Goal: Book appointment/travel/reservation

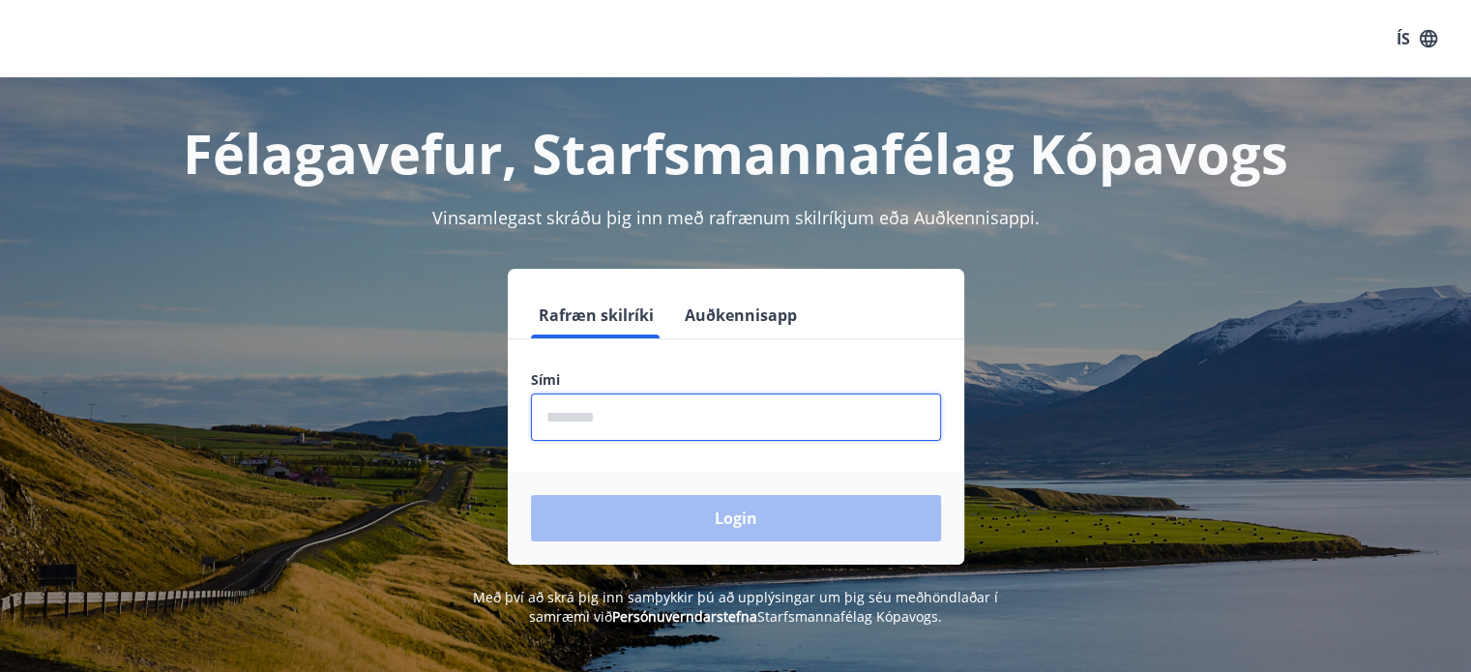
click at [543, 418] on input "phone" at bounding box center [736, 417] width 410 height 47
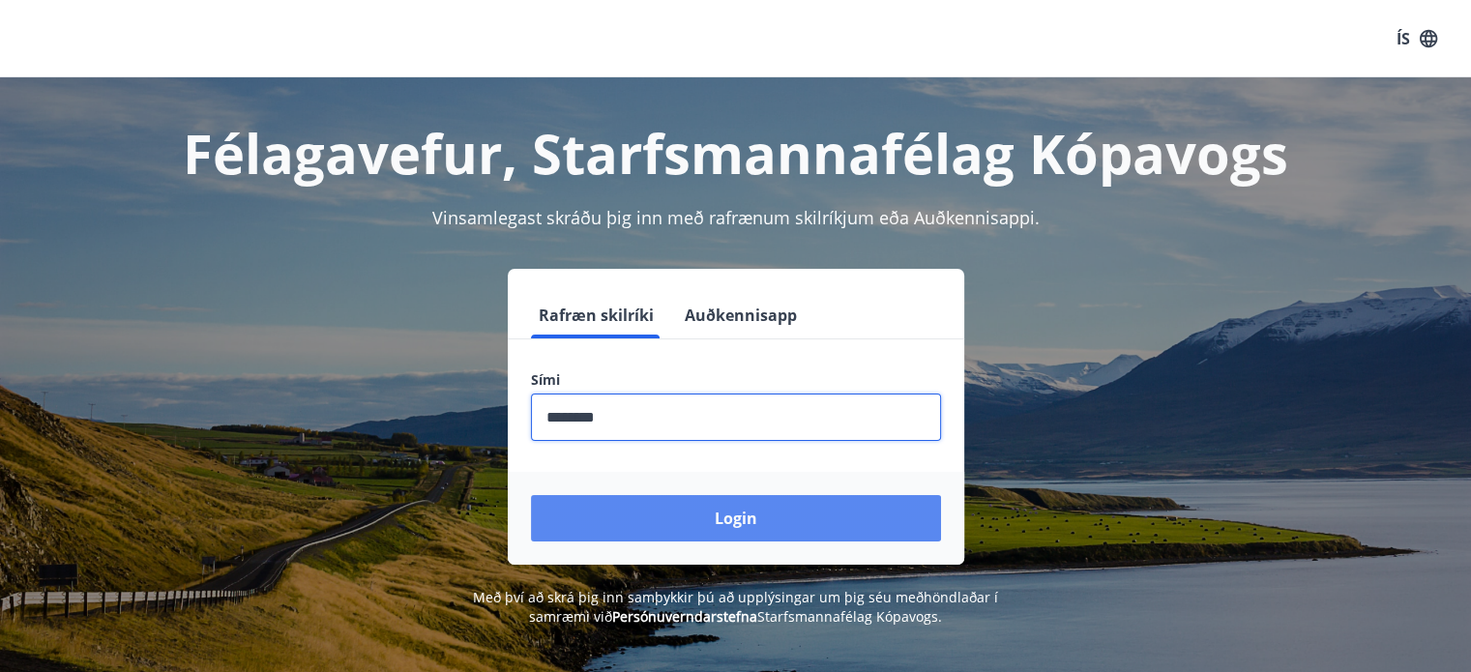
type input "********"
click at [731, 519] on button "Login" at bounding box center [736, 518] width 410 height 46
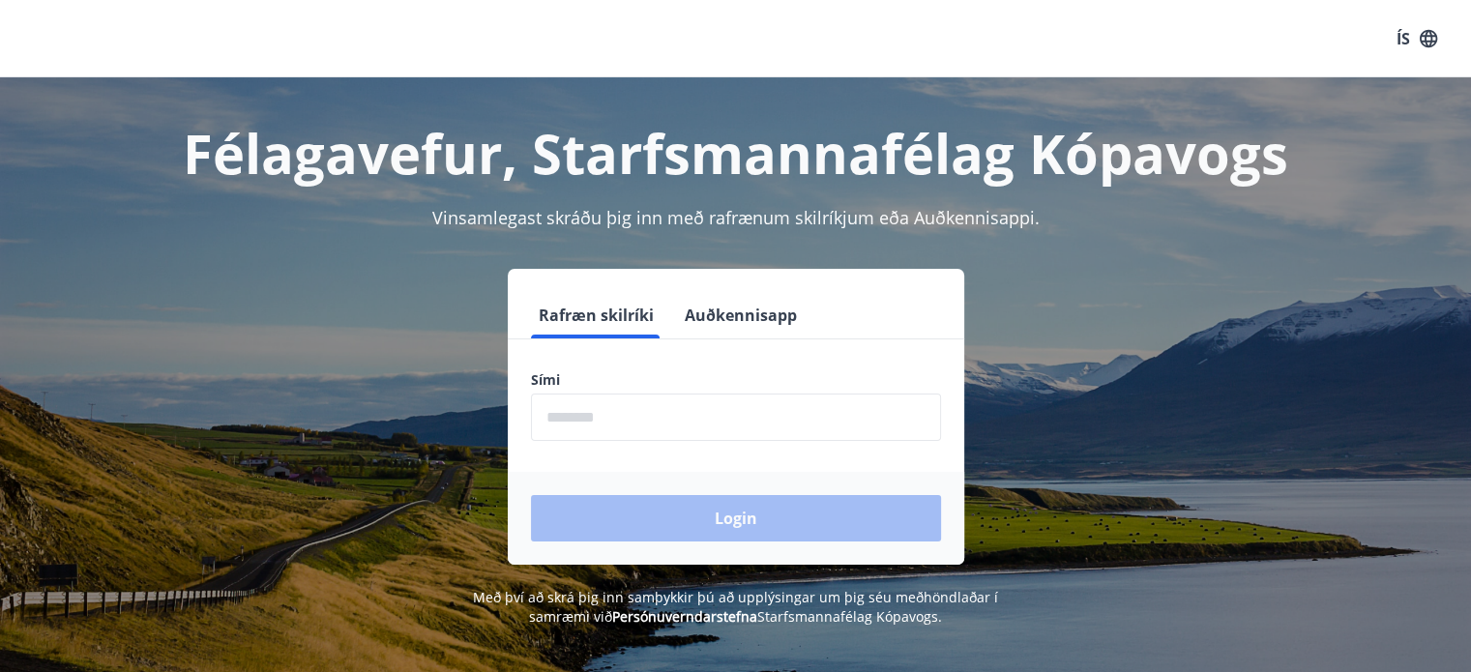
click at [548, 417] on input "phone" at bounding box center [736, 417] width 410 height 47
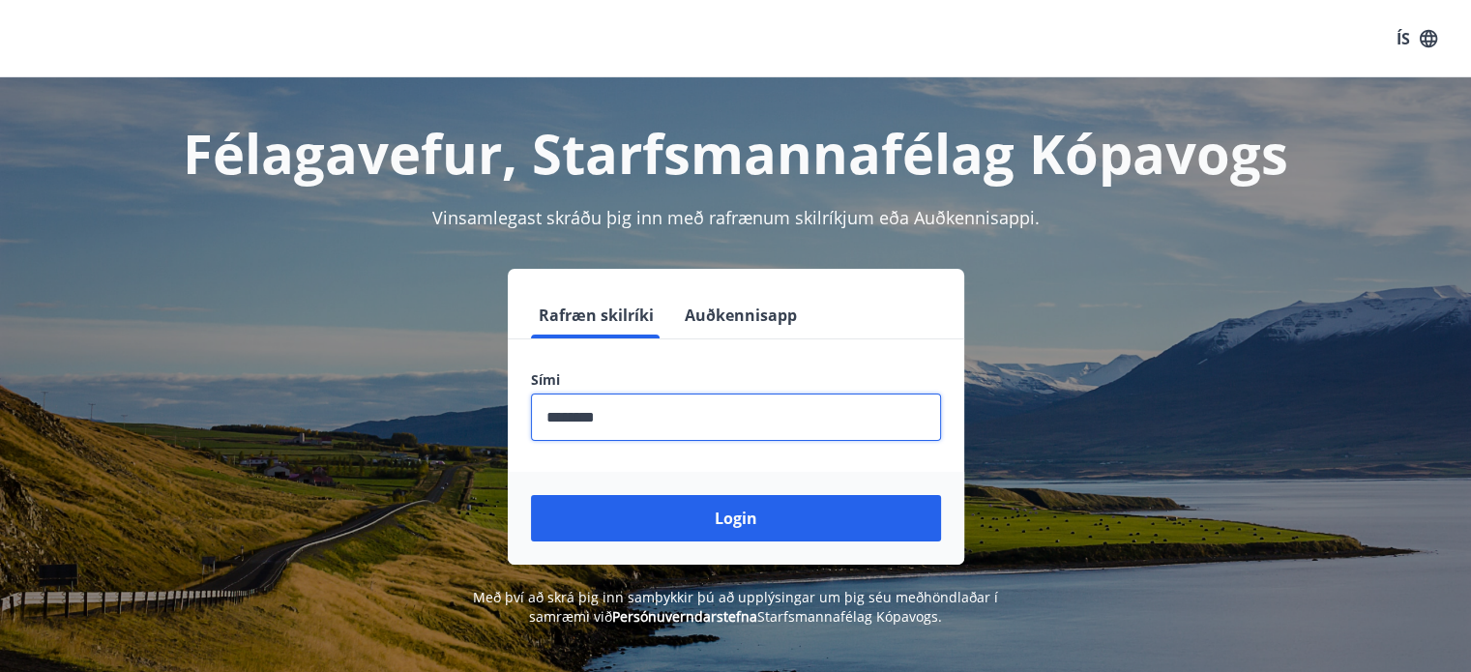
click at [576, 418] on input "phone" at bounding box center [736, 417] width 410 height 47
type input "********"
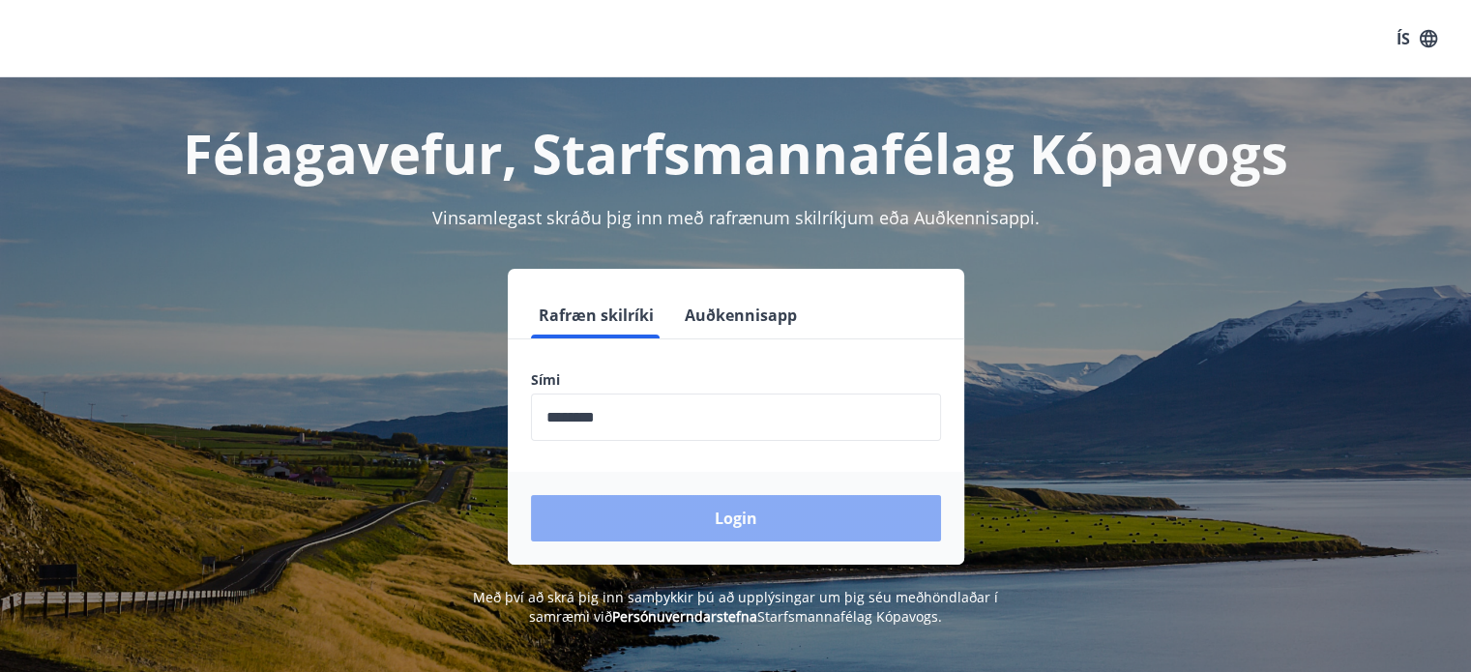
click at [731, 515] on button "Login" at bounding box center [736, 518] width 410 height 46
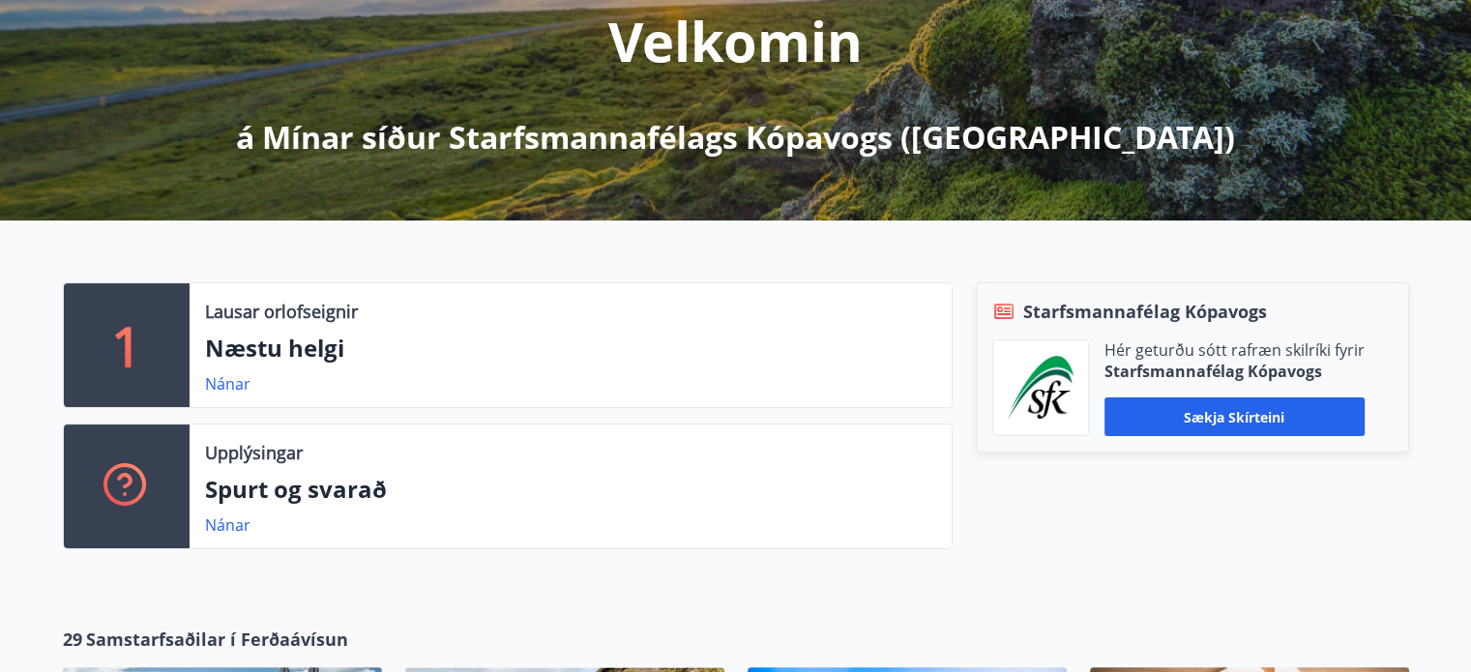
scroll to position [284, 0]
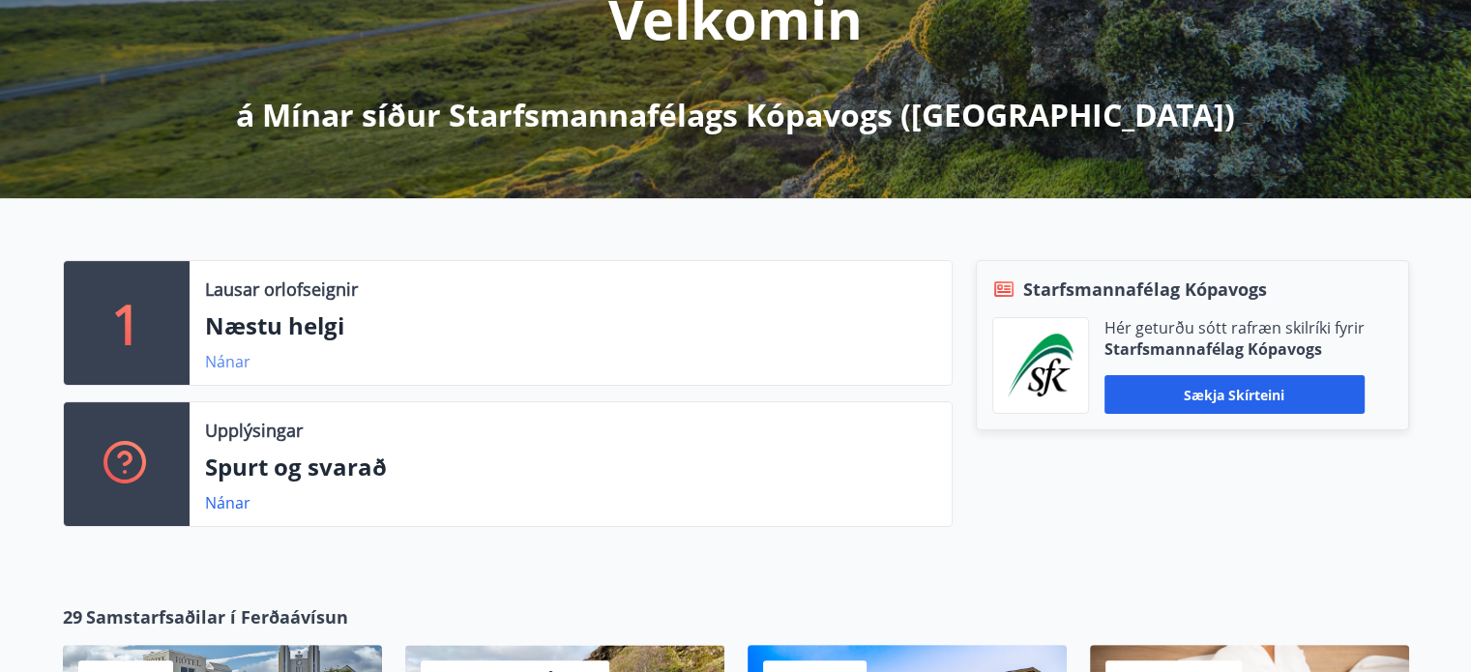
click at [228, 361] on link "Nánar" at bounding box center [227, 361] width 45 height 21
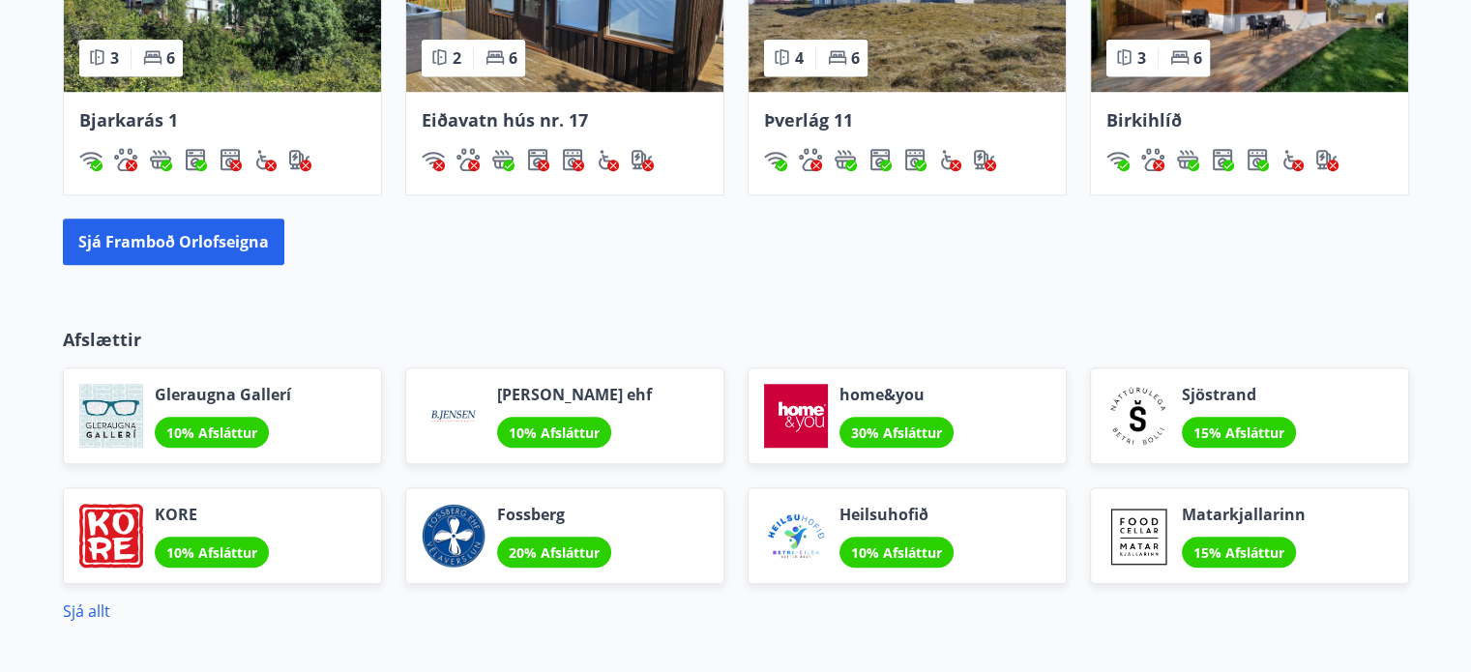
scroll to position [1435, 0]
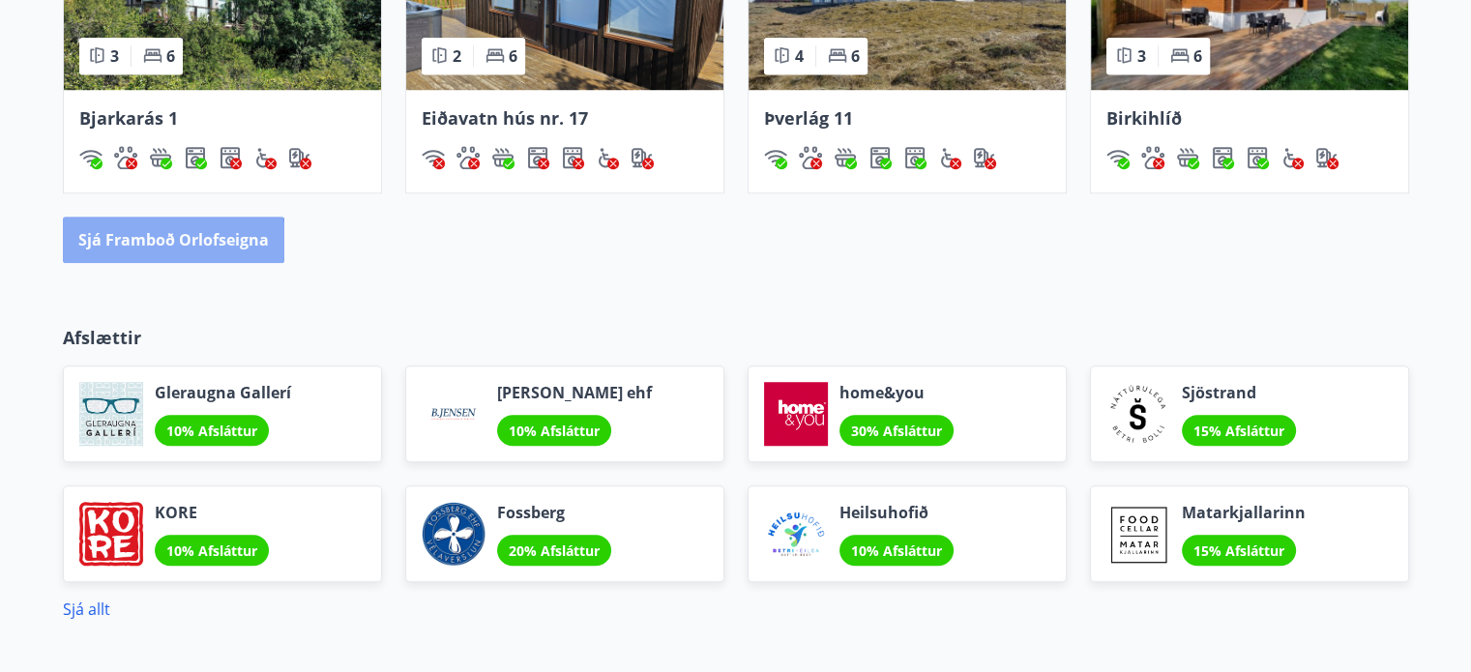
click at [163, 243] on button "Sjá framboð orlofseigna" at bounding box center [173, 240] width 221 height 46
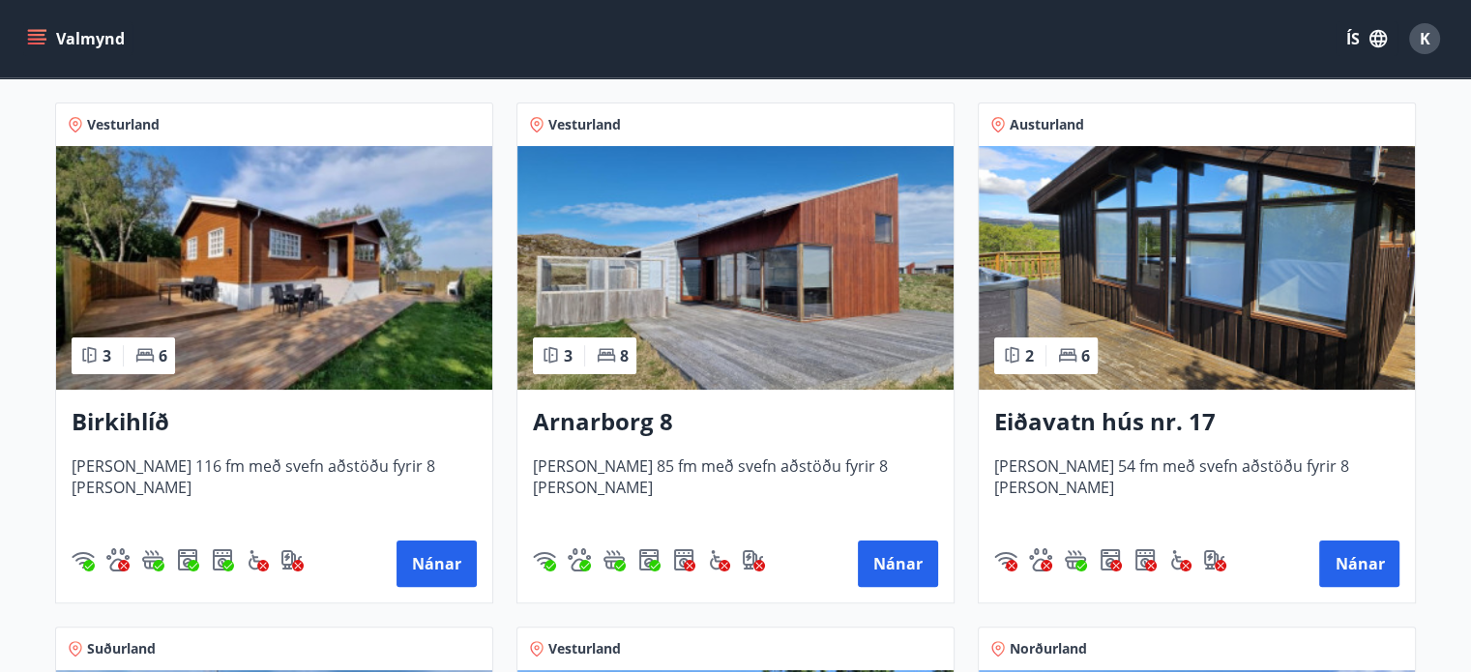
scroll to position [279, 0]
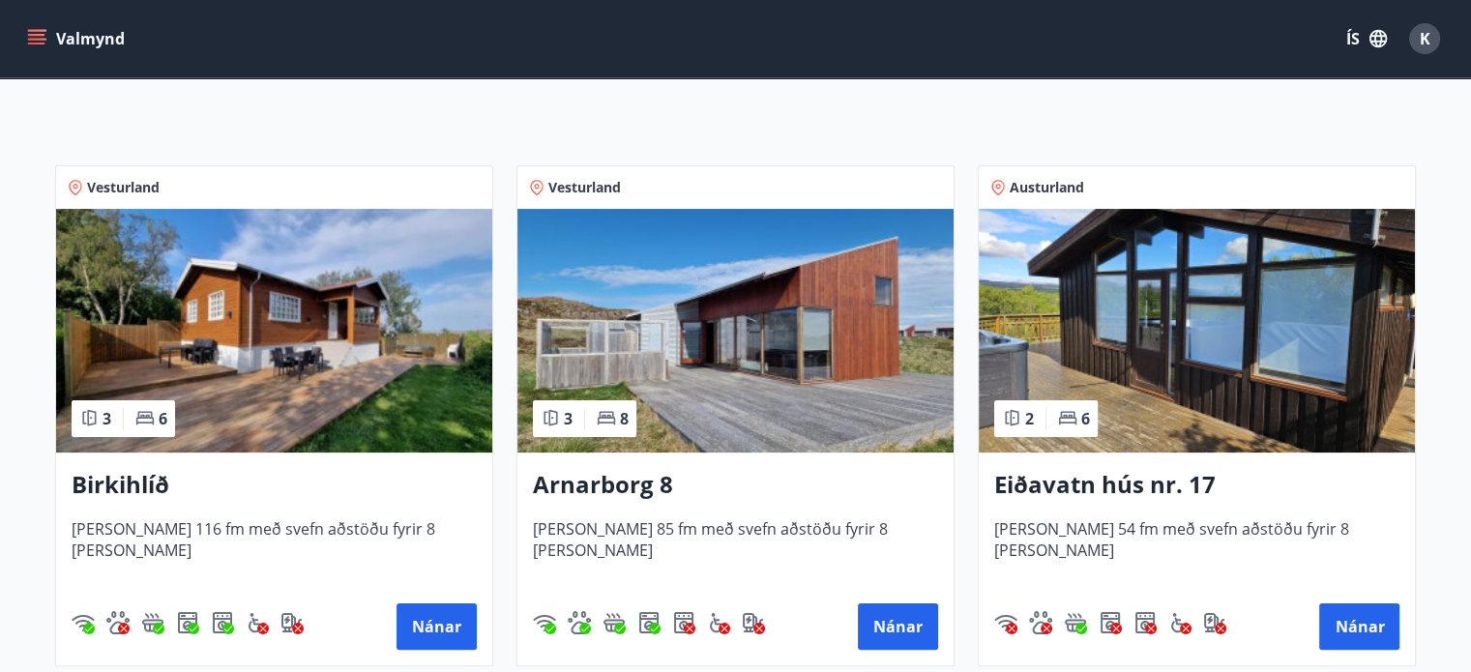
click at [602, 485] on h3 "Arnarborg 8" at bounding box center [735, 485] width 405 height 35
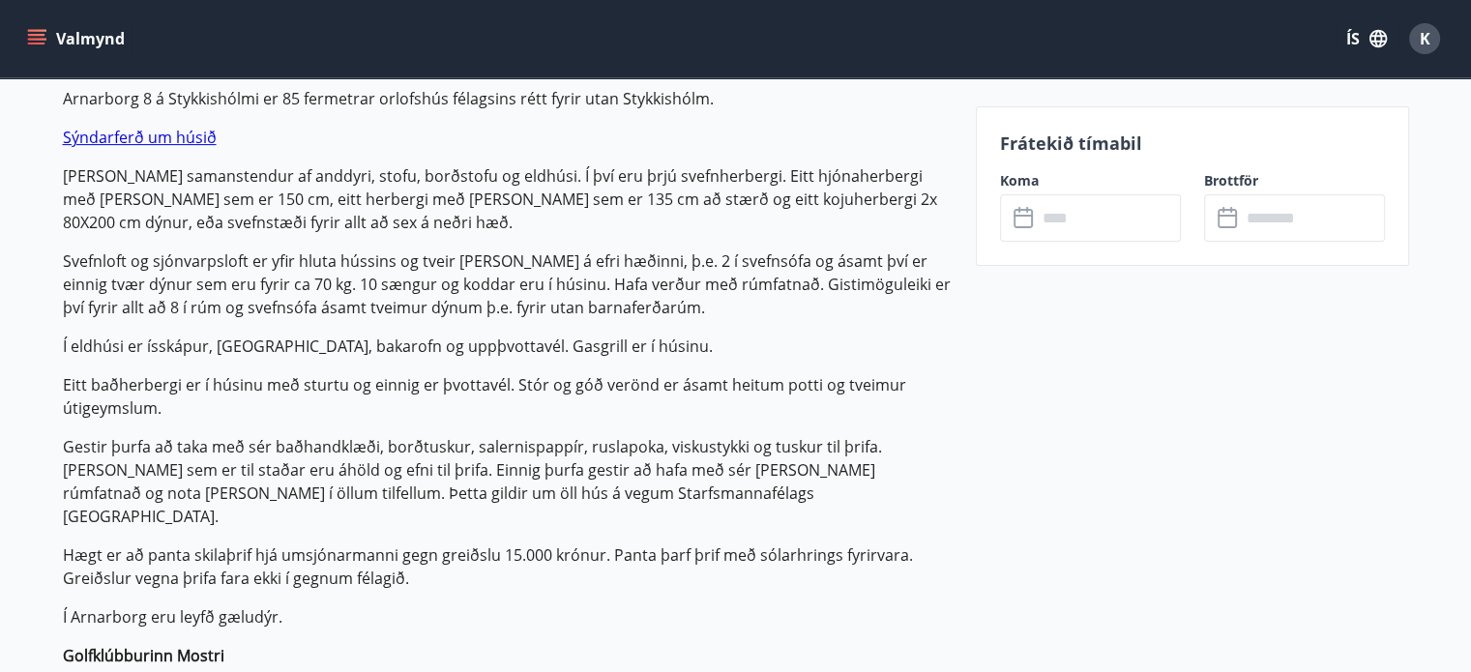
scroll to position [624, 0]
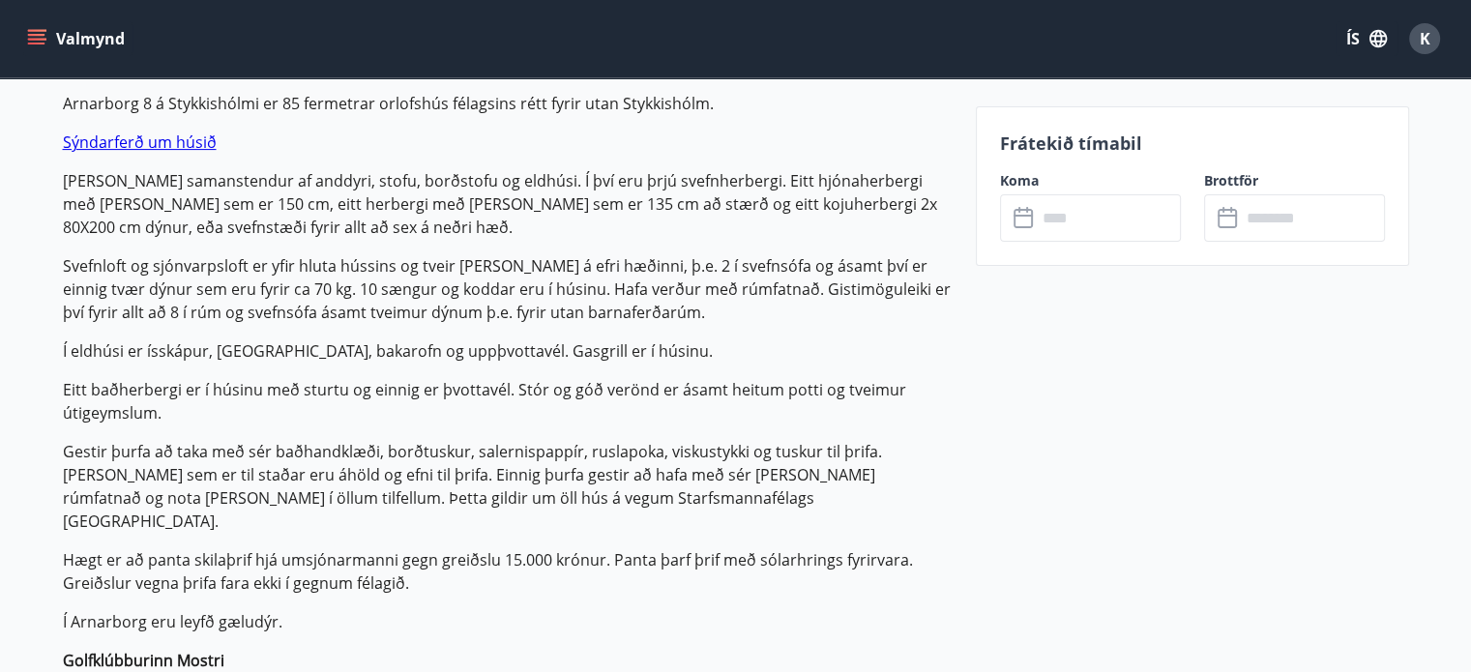
click at [1066, 215] on input "text" at bounding box center [1109, 217] width 144 height 47
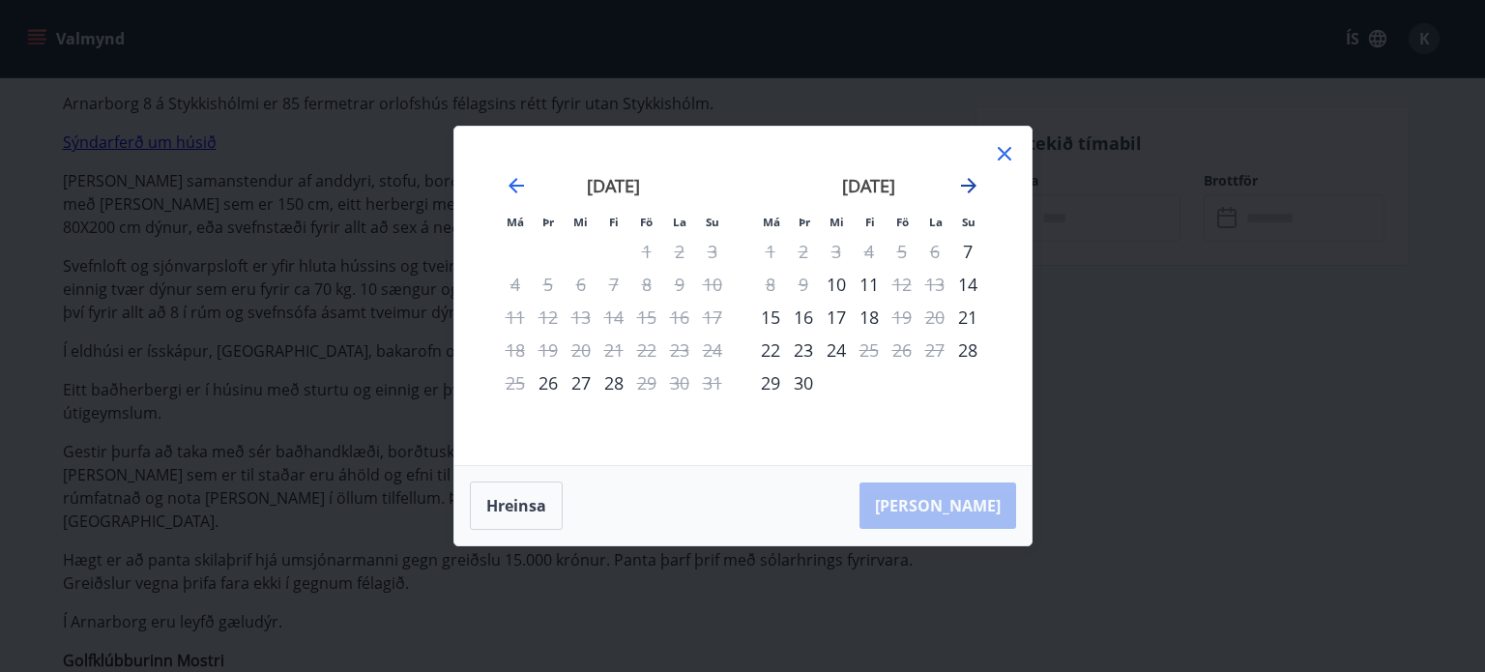
click at [962, 188] on icon "Move forward to switch to the next month." at bounding box center [968, 185] width 23 height 23
click at [867, 250] on div "2" at bounding box center [869, 251] width 33 height 33
click at [868, 284] on div "9" at bounding box center [869, 284] width 33 height 33
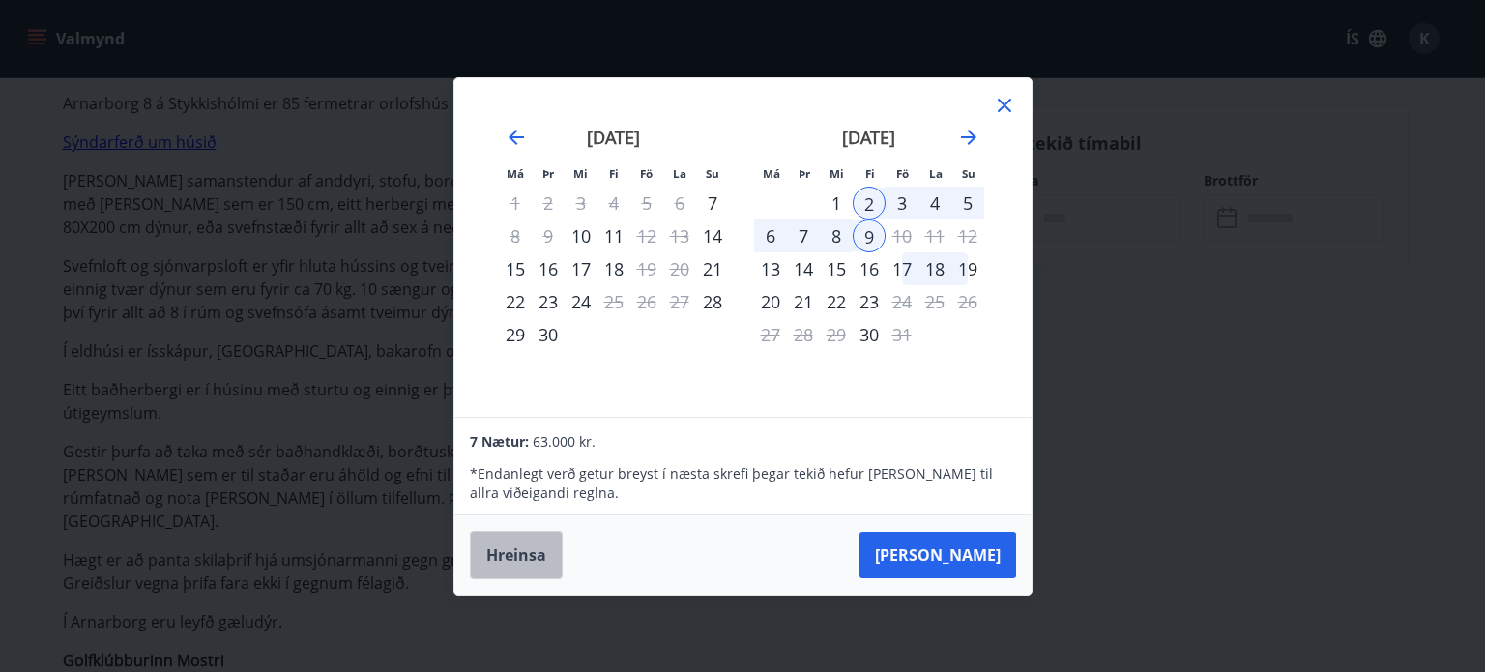
click at [501, 557] on button "Hreinsa" at bounding box center [516, 555] width 93 height 48
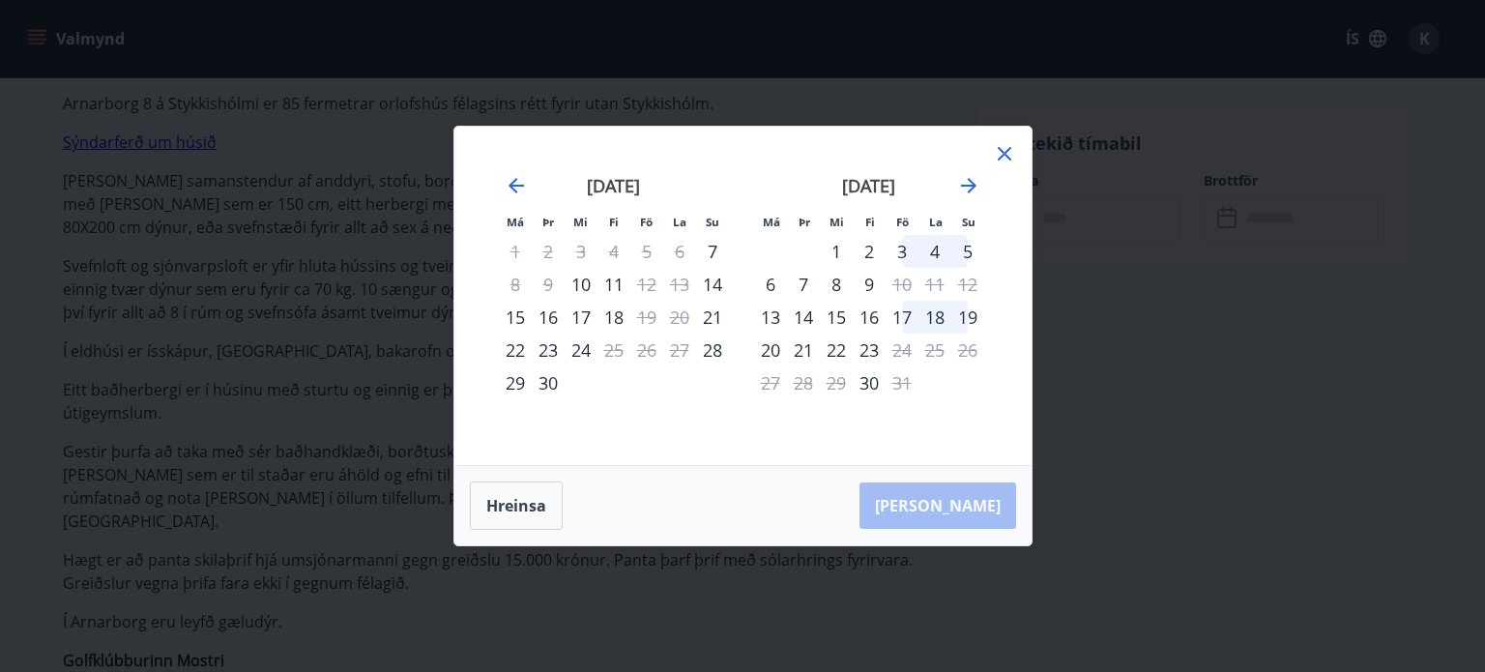
drag, startPoint x: 902, startPoint y: 247, endPoint x: 1358, endPoint y: 299, distance: 458.5
click at [1358, 299] on div "Má Þr Mi Fi Fö La Su Má Þr Mi Fi Fö La Su ágúst 2025 1 2 3 4 5 6 7 8 9 10 11 12…" at bounding box center [742, 336] width 1485 height 672
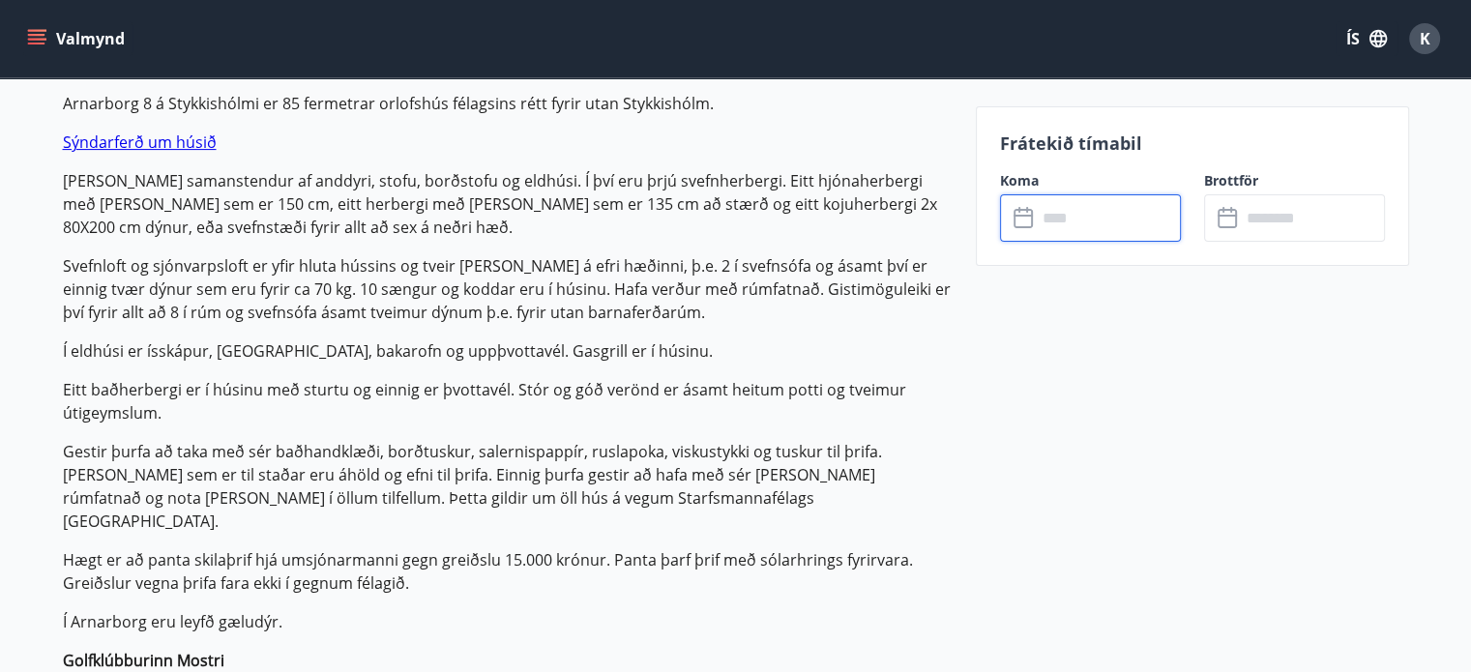
click at [1051, 218] on input "text" at bounding box center [1109, 217] width 144 height 47
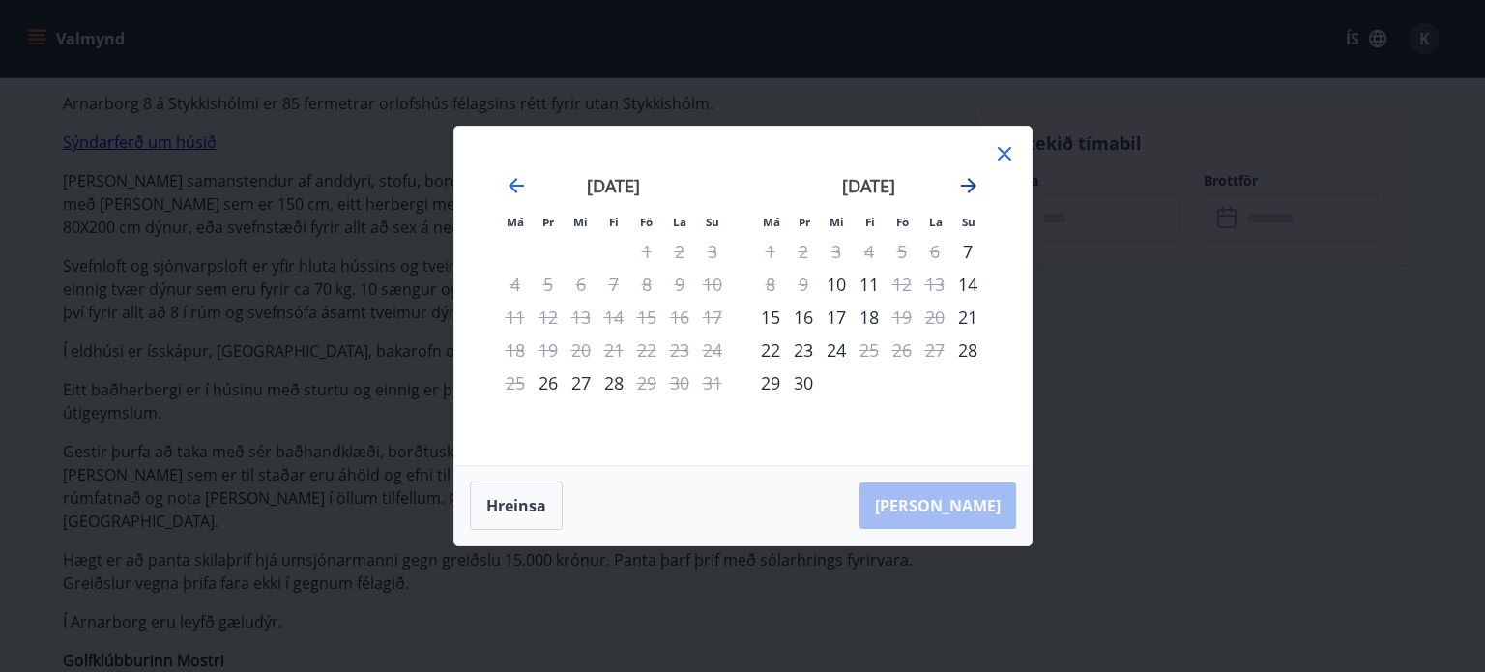
click at [964, 182] on icon "Move forward to switch to the next month." at bounding box center [968, 185] width 23 height 23
click at [905, 253] on div "3" at bounding box center [902, 251] width 33 height 33
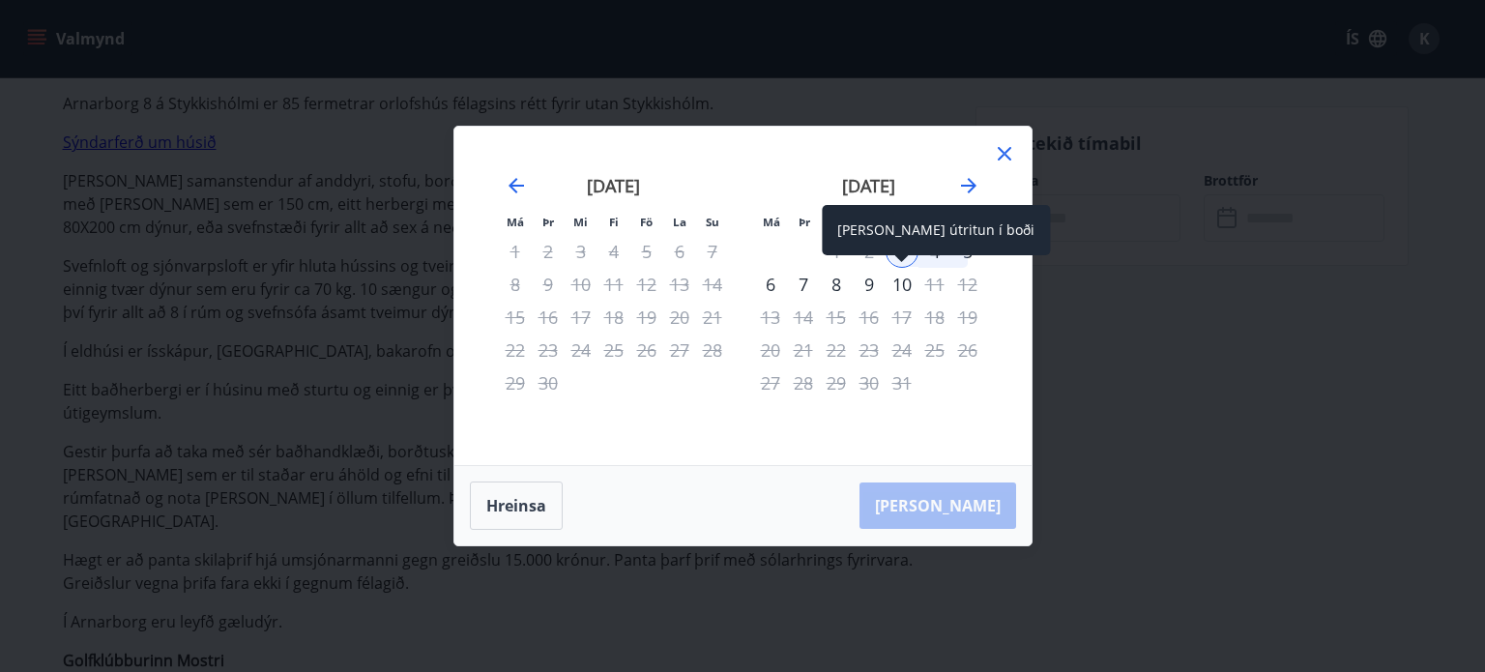
click at [906, 281] on div "10" at bounding box center [902, 284] width 33 height 33
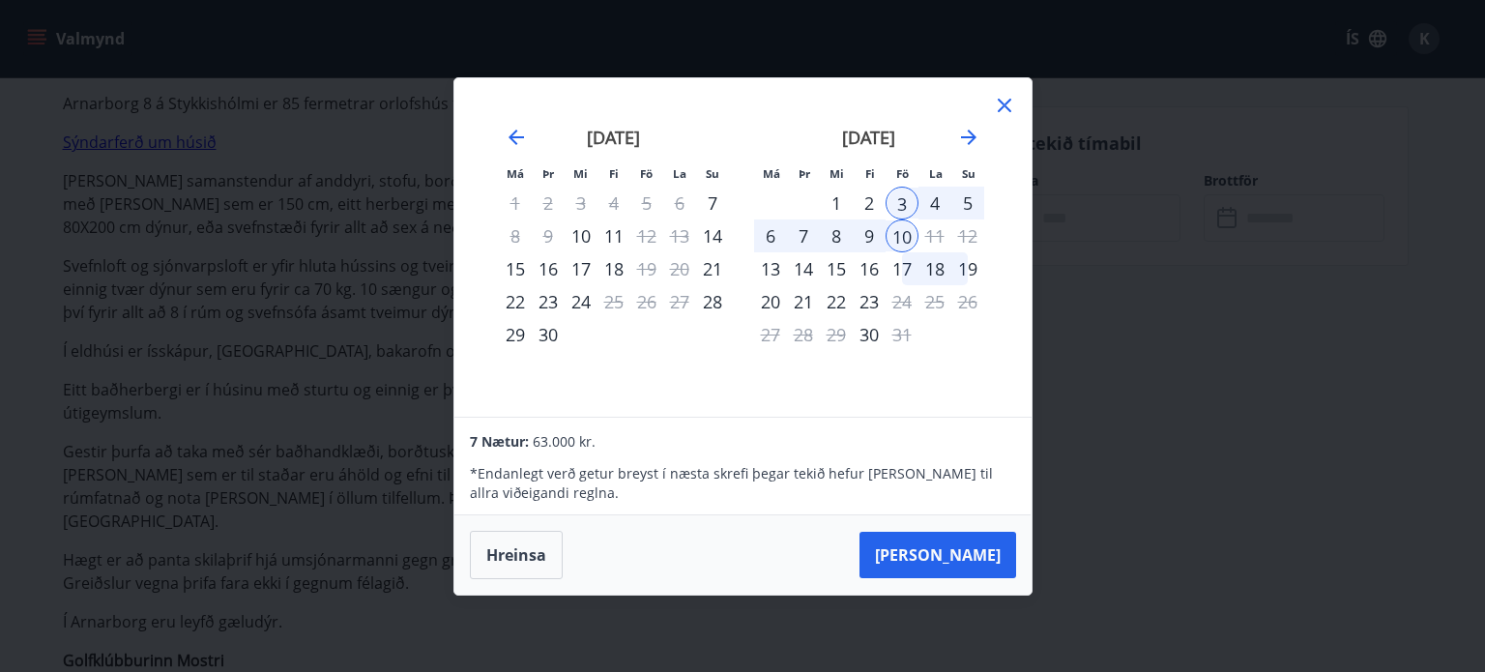
click at [868, 203] on div "2" at bounding box center [869, 203] width 33 height 33
click at [868, 223] on div "9" at bounding box center [869, 236] width 33 height 33
click at [959, 552] on button "[PERSON_NAME]" at bounding box center [938, 555] width 157 height 46
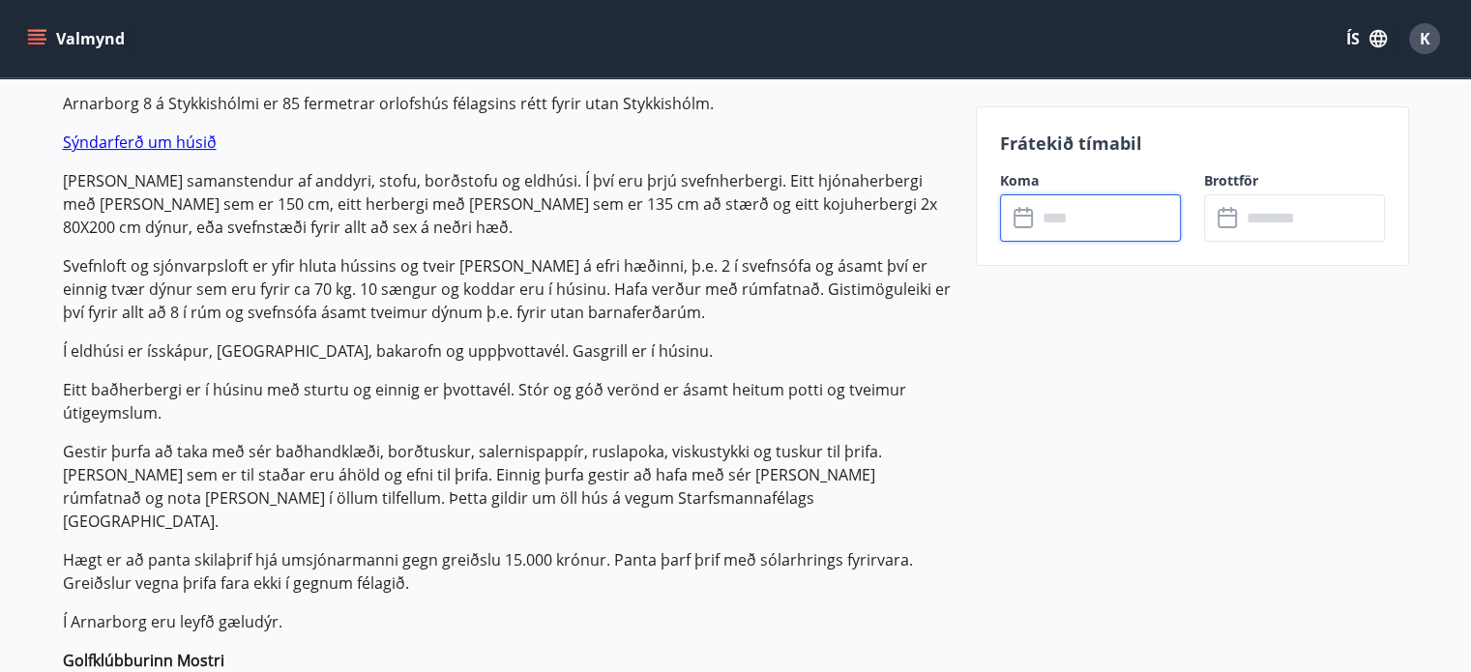
type input "******"
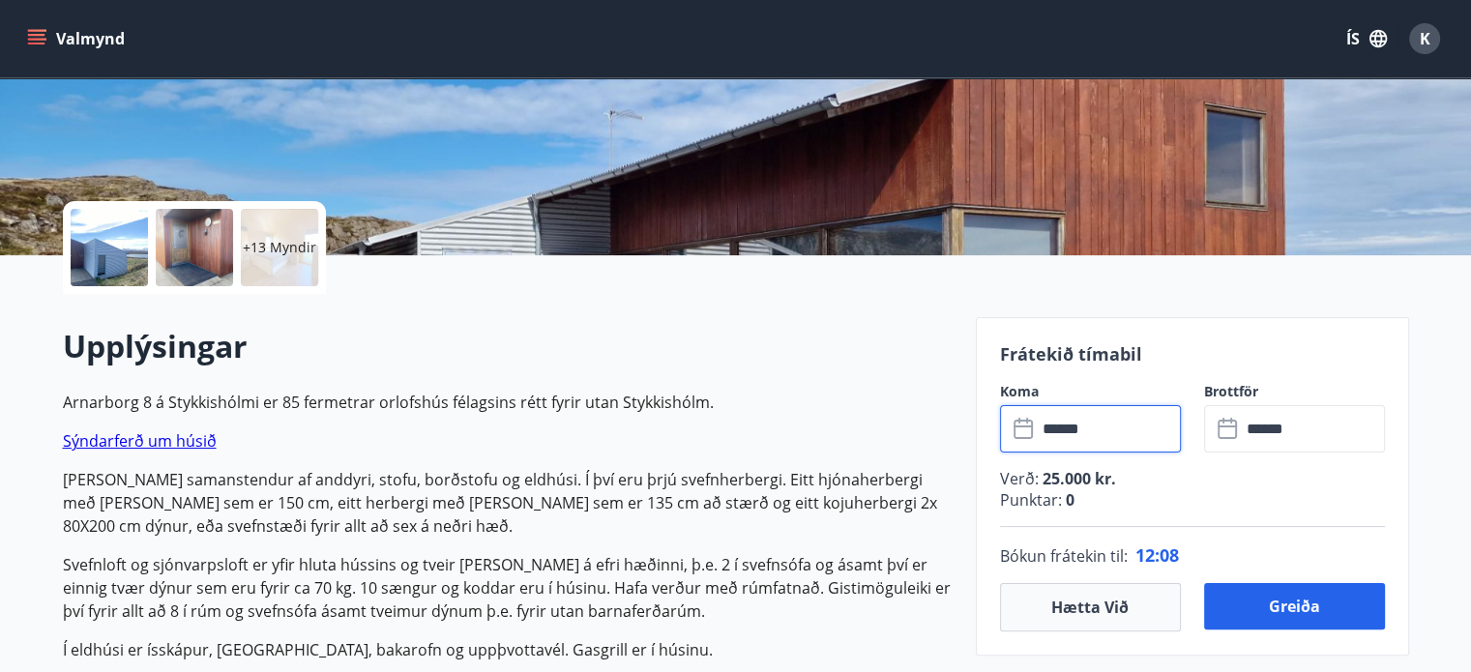
scroll to position [315, 0]
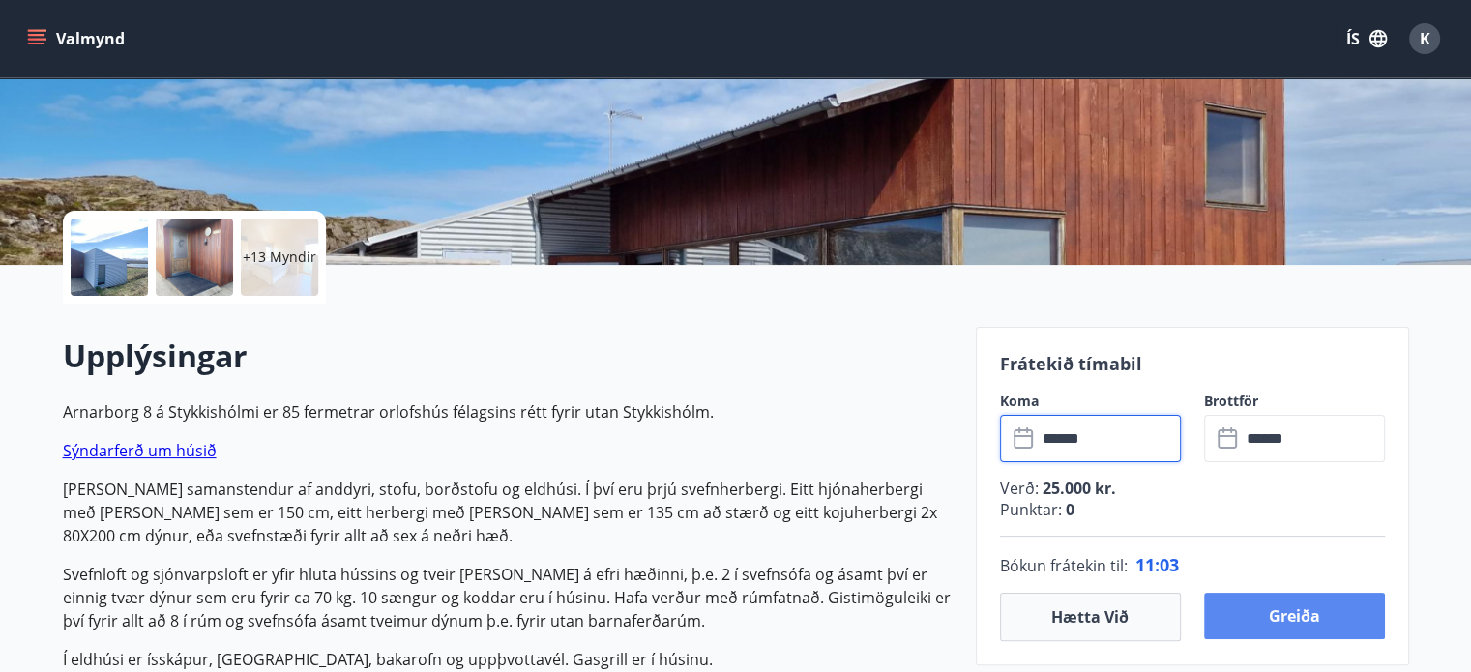
click at [1299, 610] on button "Greiða" at bounding box center [1294, 616] width 181 height 46
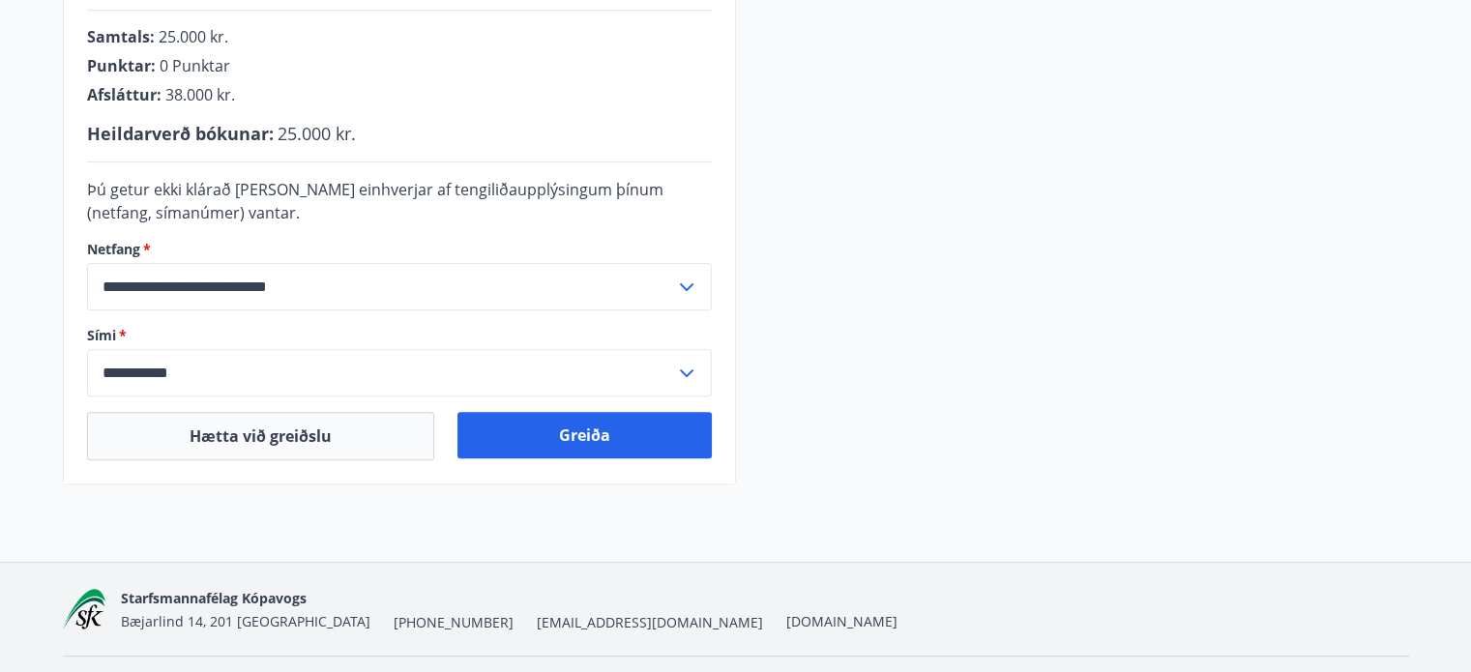
scroll to position [624, 0]
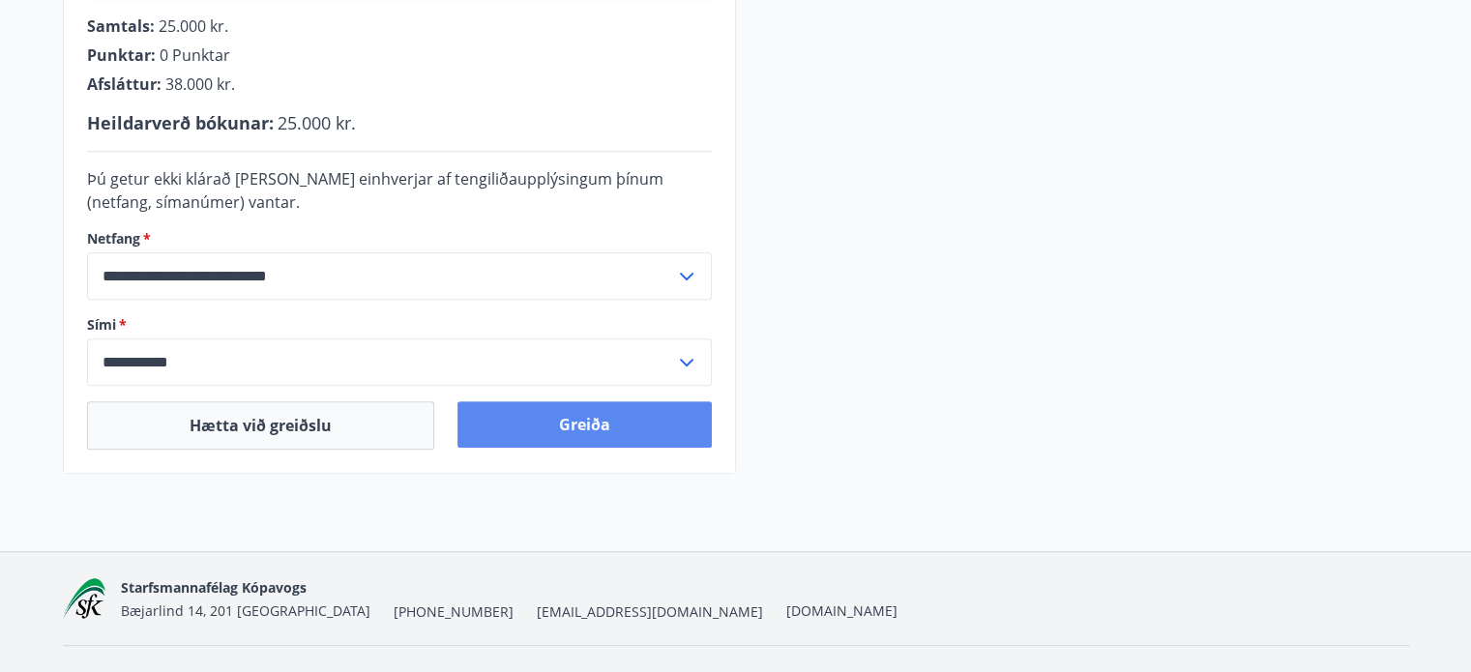
click at [590, 419] on button "Greiða" at bounding box center [584, 424] width 254 height 46
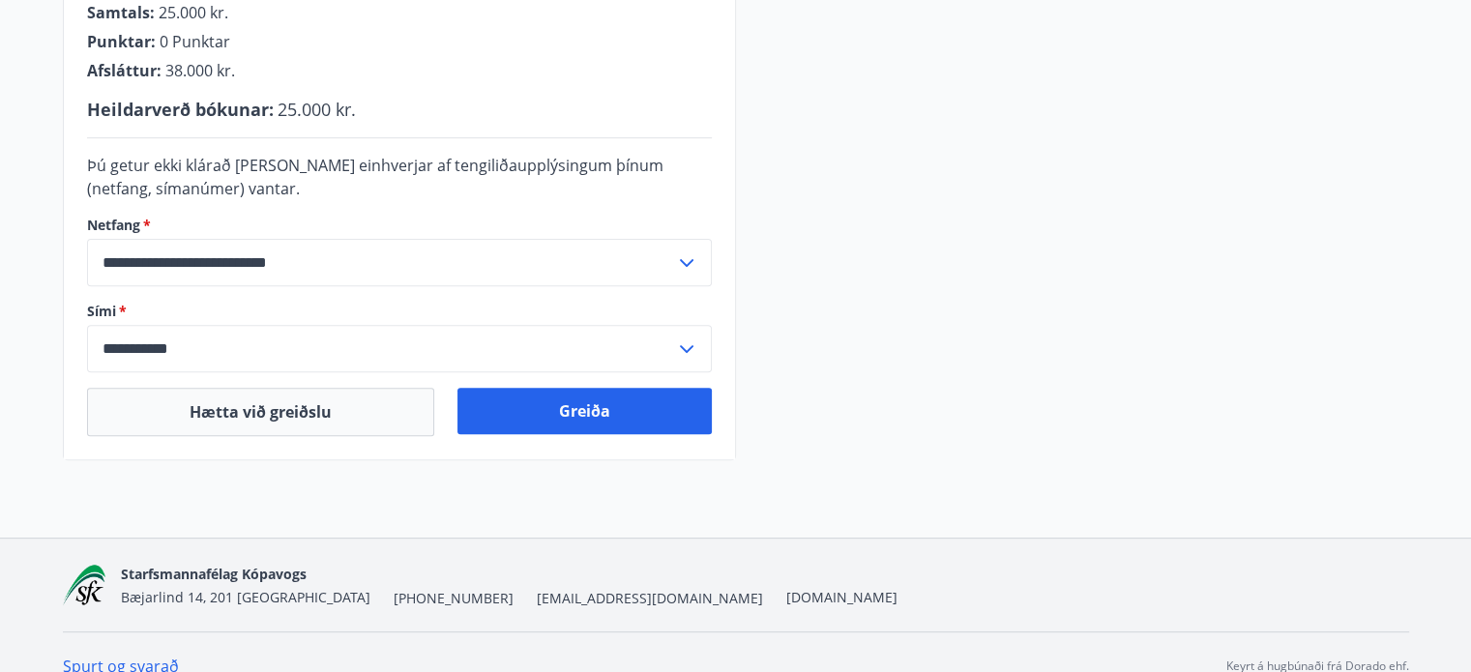
scroll to position [640, 0]
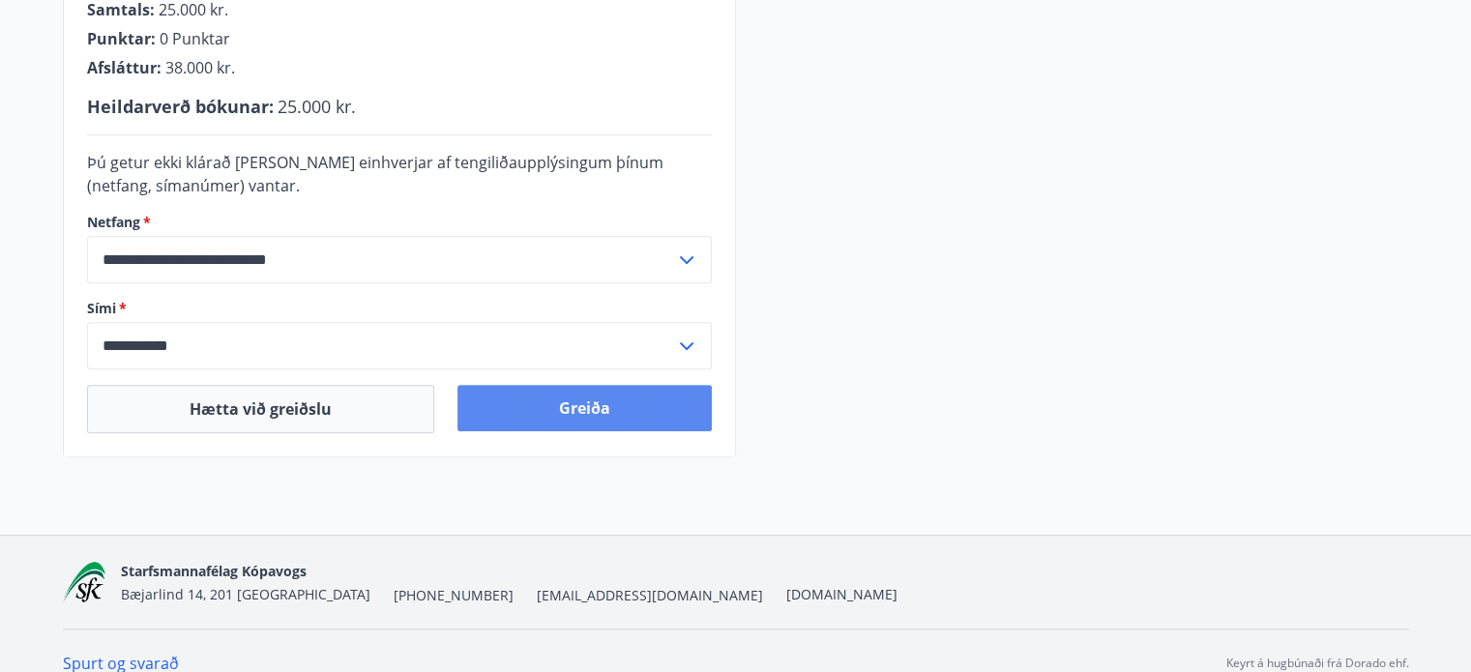
click at [605, 407] on button "Greiða" at bounding box center [584, 408] width 254 height 46
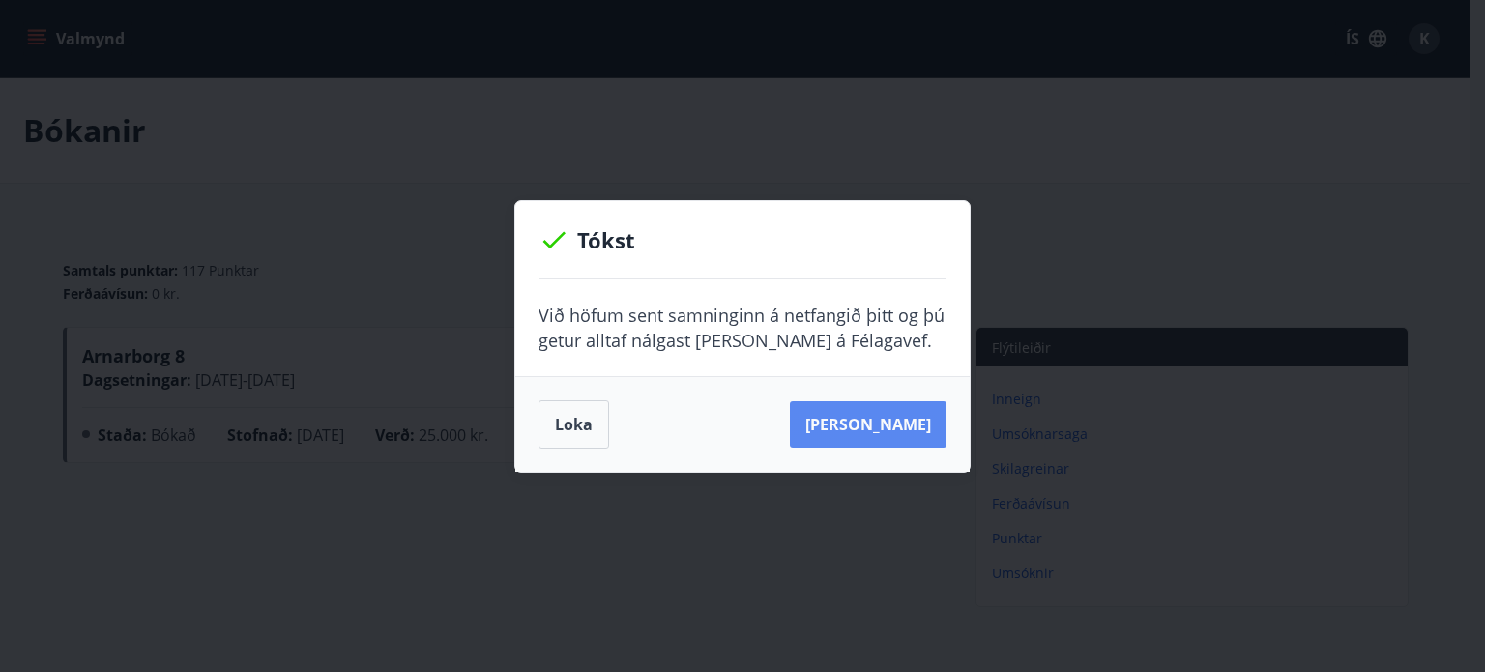
click at [879, 421] on button "[PERSON_NAME]" at bounding box center [868, 424] width 157 height 46
click at [577, 426] on button "Loka" at bounding box center [574, 424] width 71 height 48
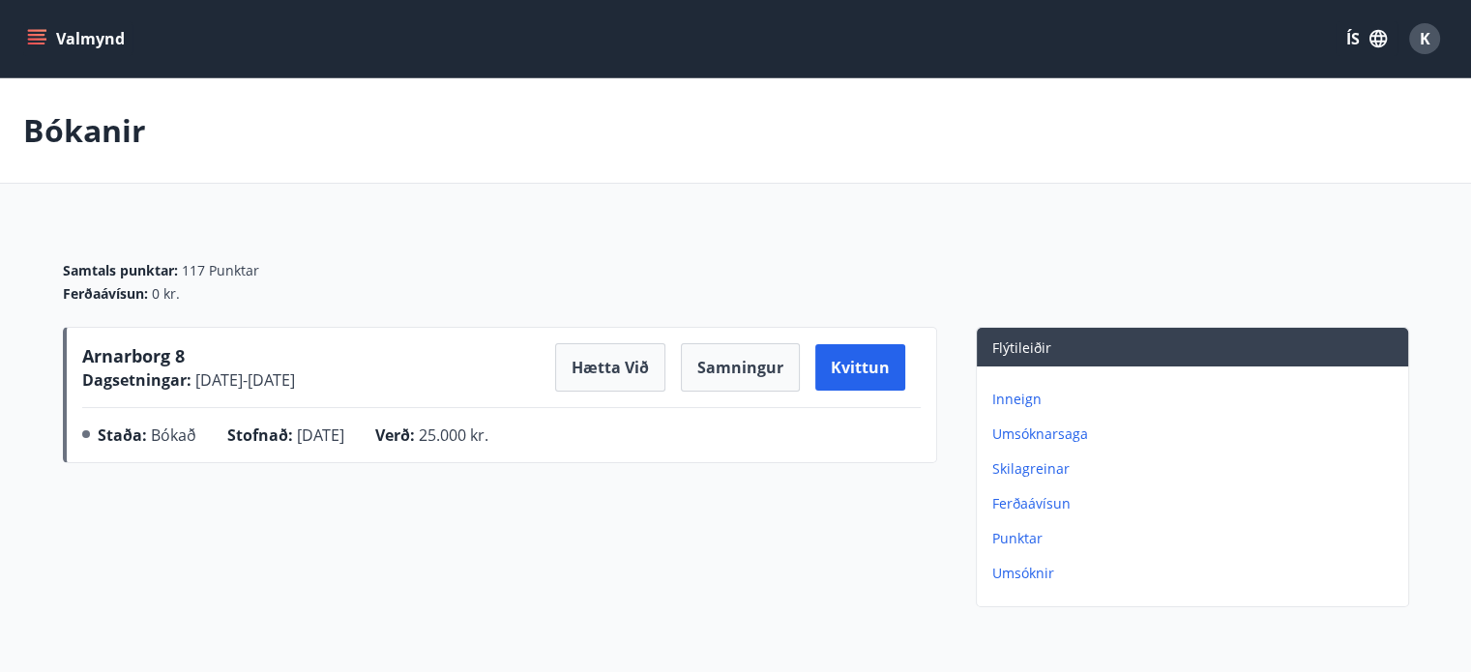
click at [31, 41] on icon "menu" at bounding box center [36, 38] width 19 height 19
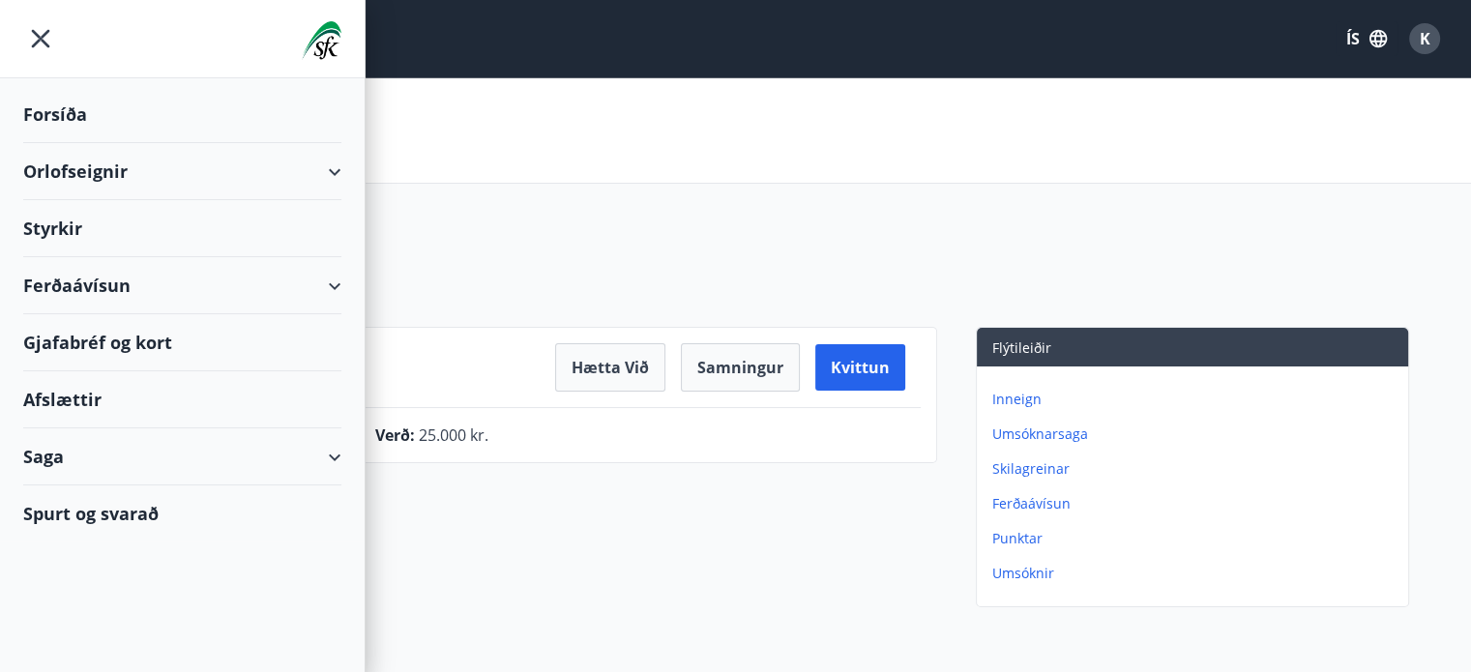
click at [83, 170] on div "Orlofseignir" at bounding box center [182, 171] width 318 height 57
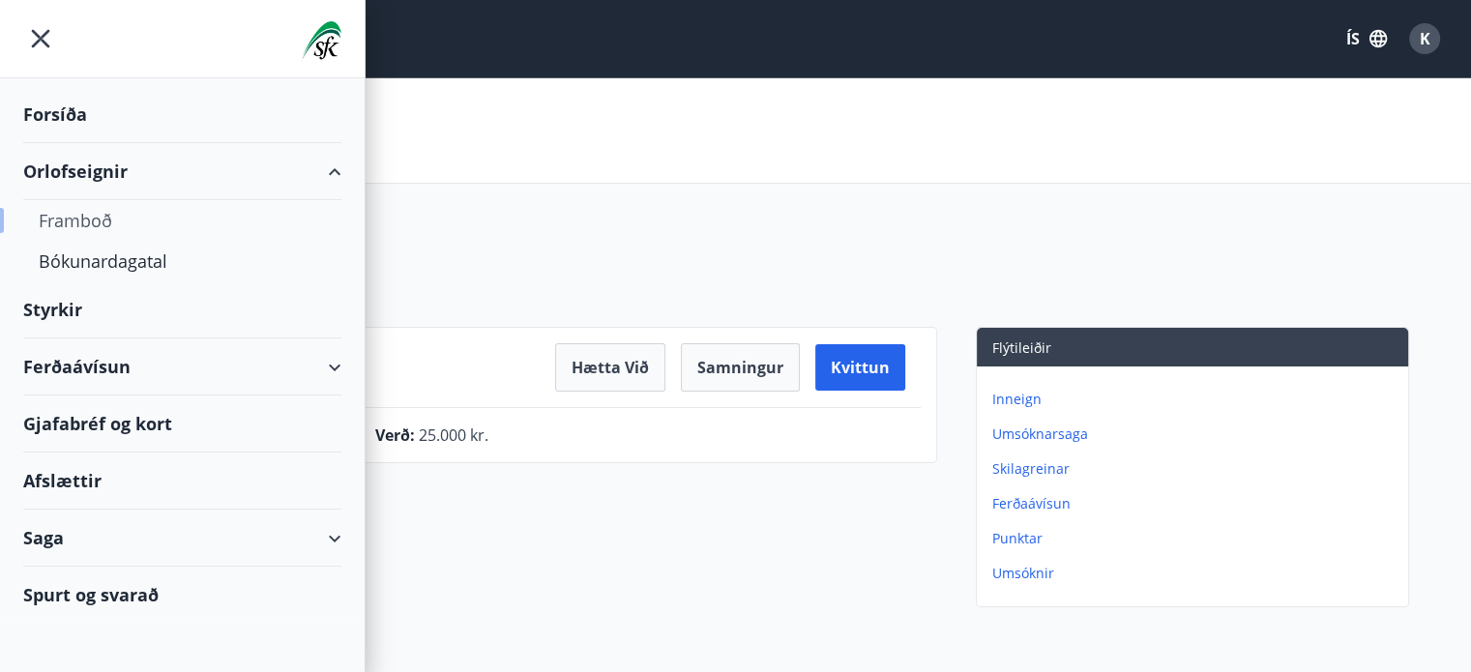
click at [87, 221] on div "Framboð" at bounding box center [182, 220] width 287 height 41
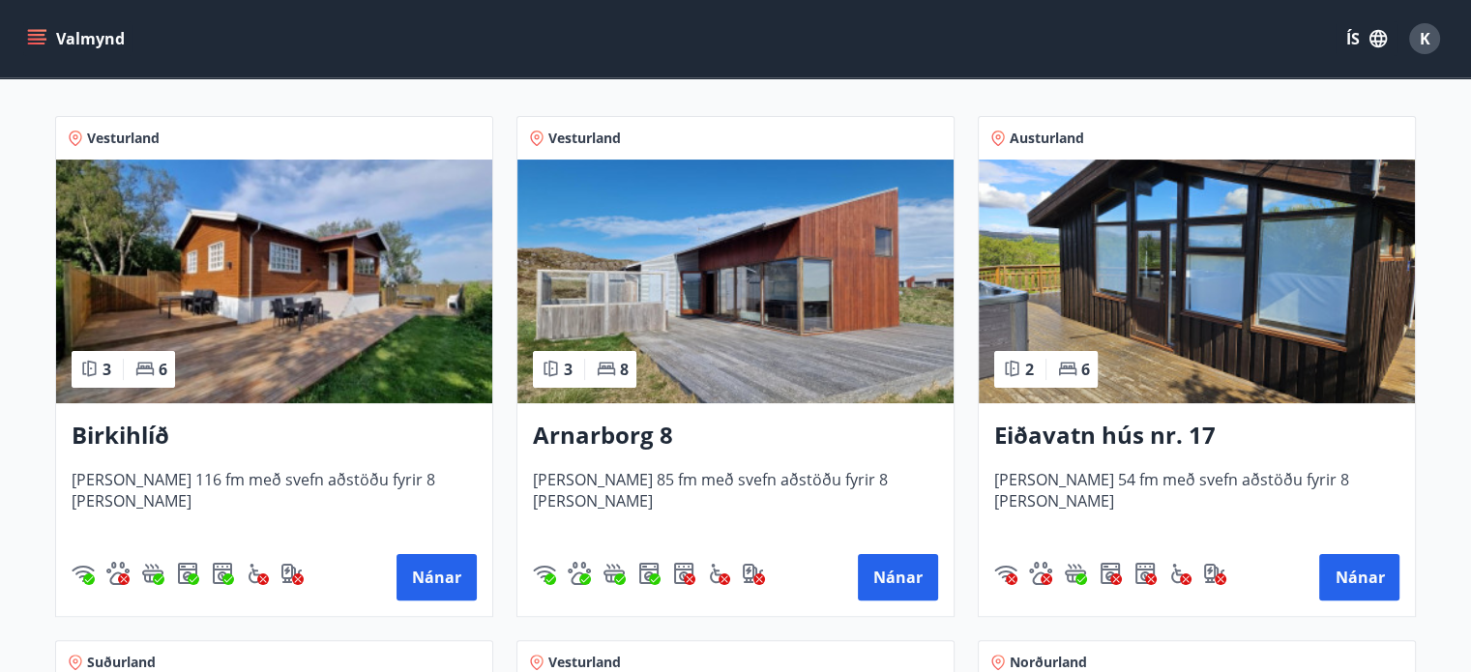
scroll to position [338, 0]
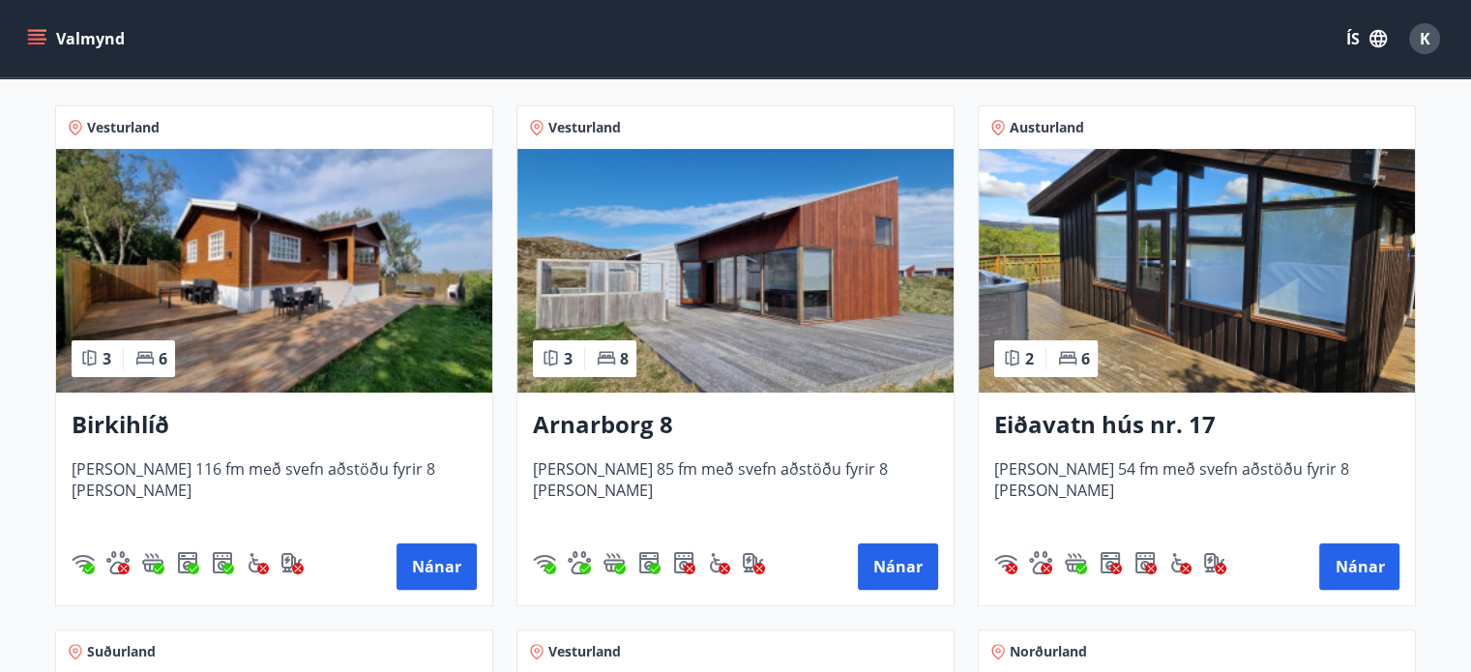
click at [250, 292] on img at bounding box center [274, 271] width 436 height 244
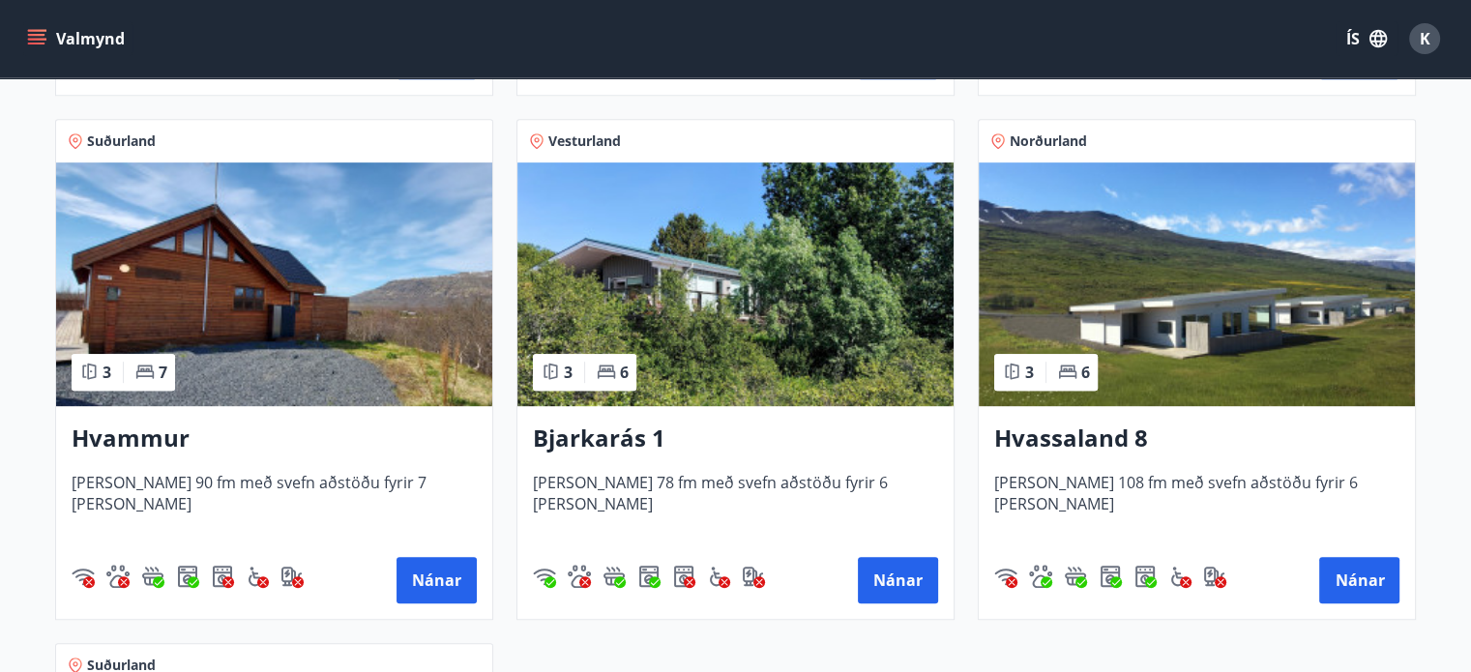
scroll to position [847, 0]
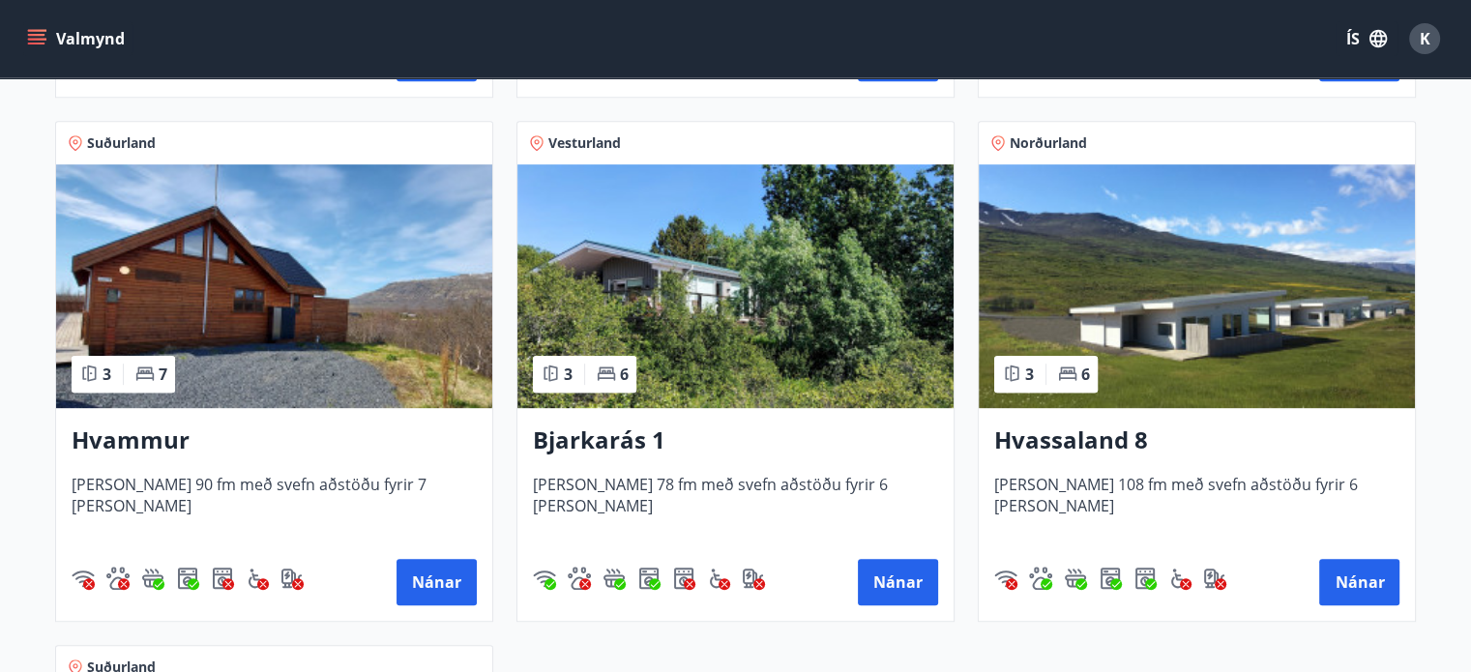
click at [139, 447] on h3 "Hvammur" at bounding box center [274, 441] width 405 height 35
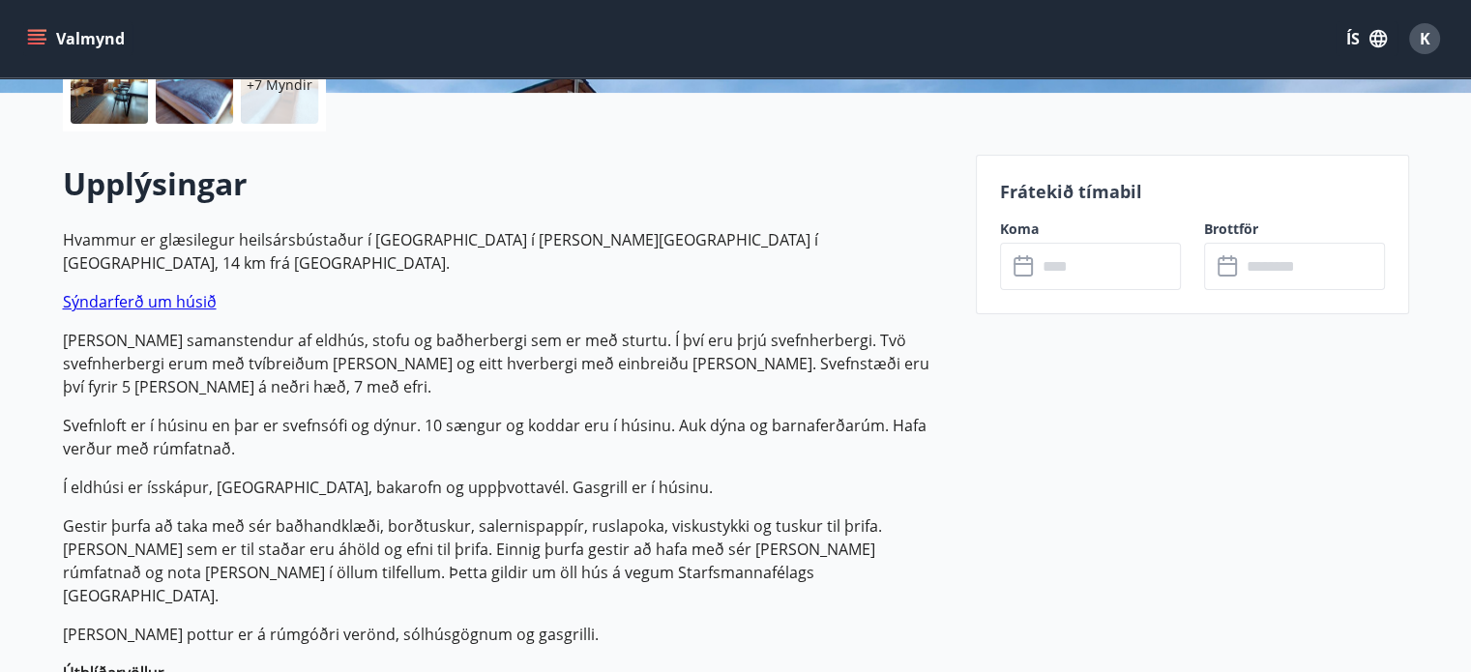
scroll to position [523, 0]
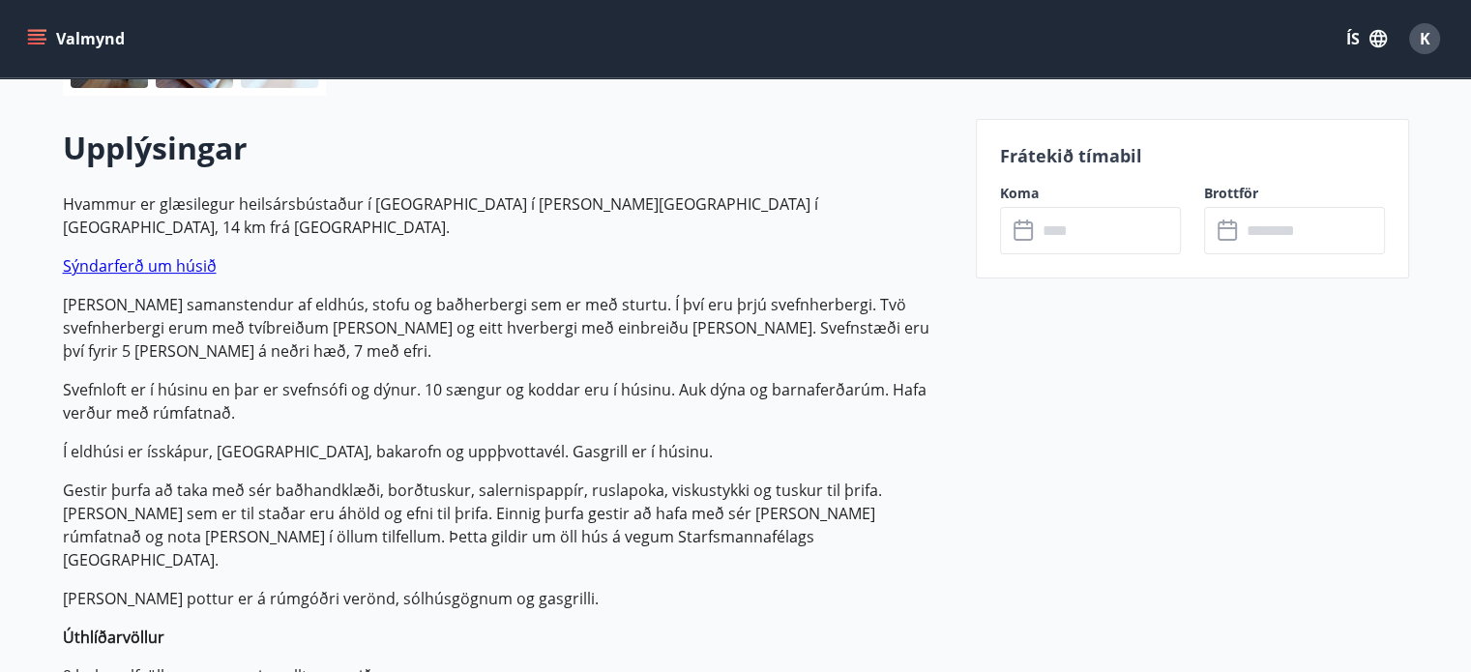
click at [1061, 230] on input "text" at bounding box center [1109, 230] width 144 height 47
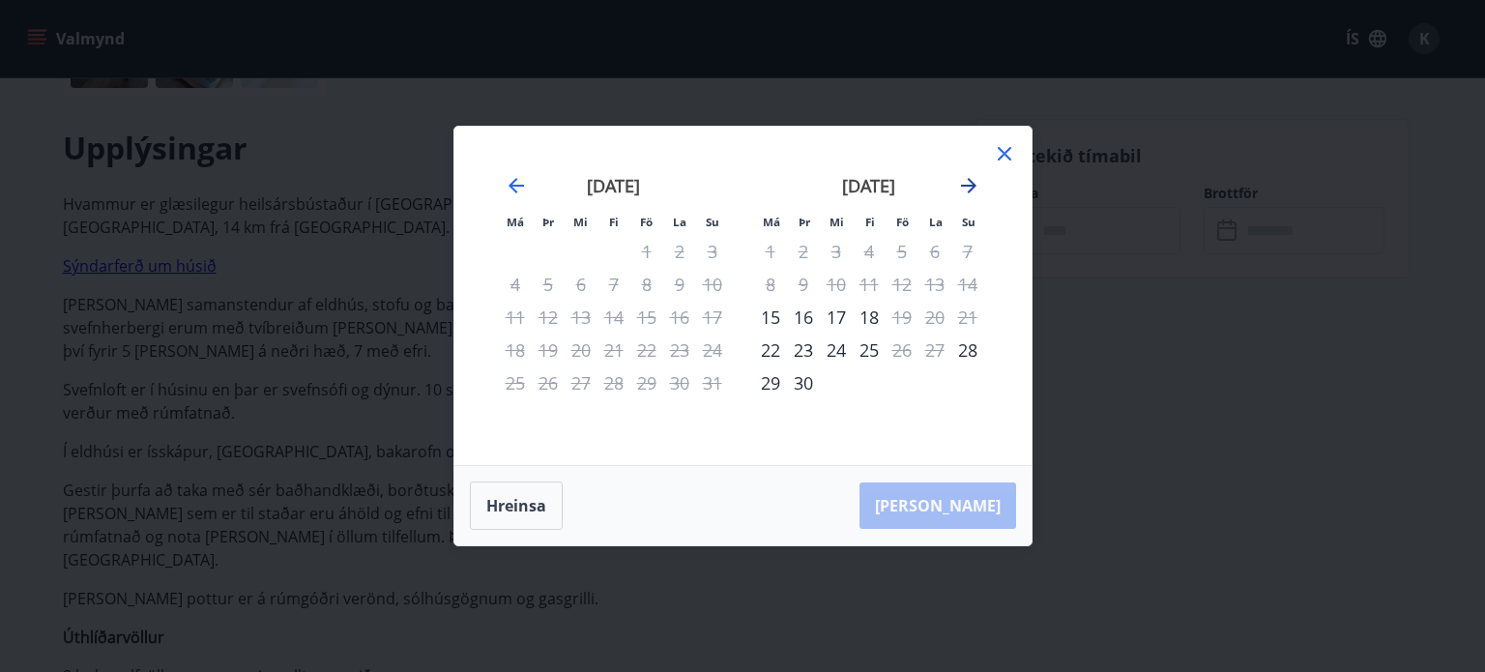
click at [966, 186] on icon "Move forward to switch to the next month." at bounding box center [968, 185] width 15 height 15
click at [1004, 152] on icon at bounding box center [1004, 153] width 23 height 23
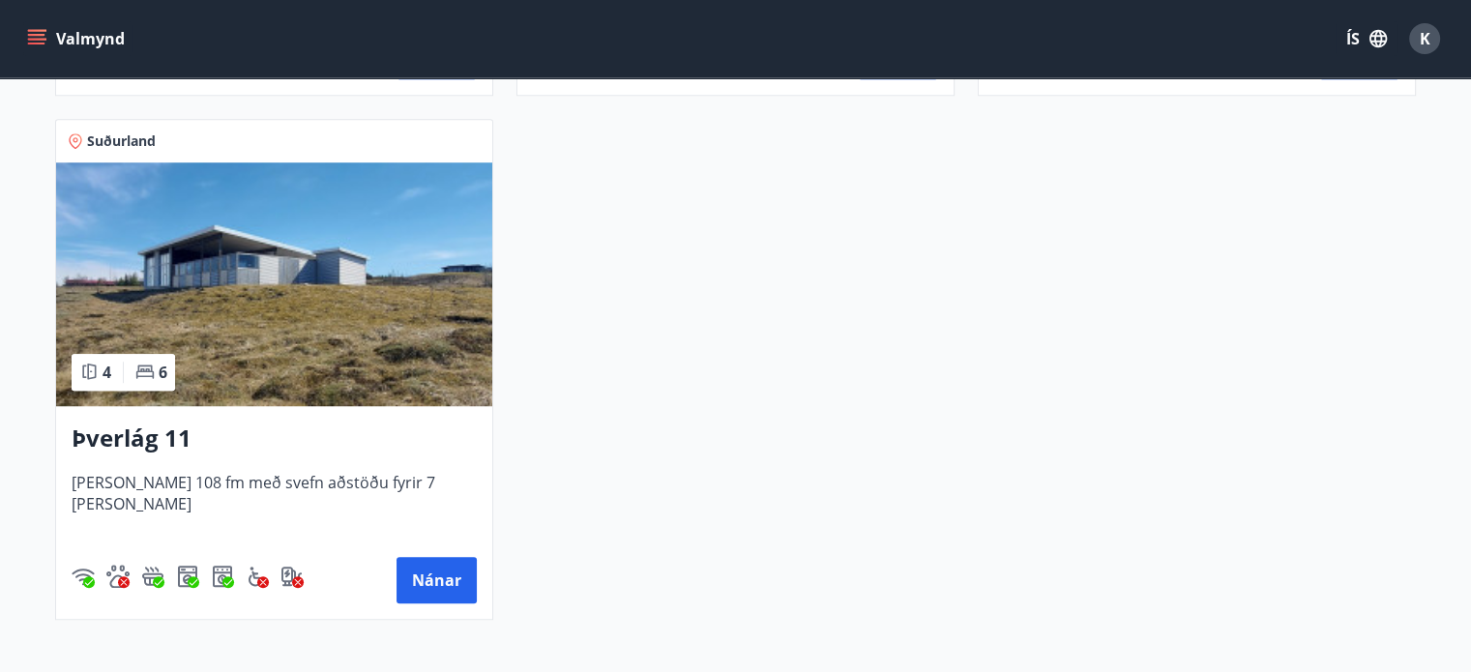
scroll to position [1385, 0]
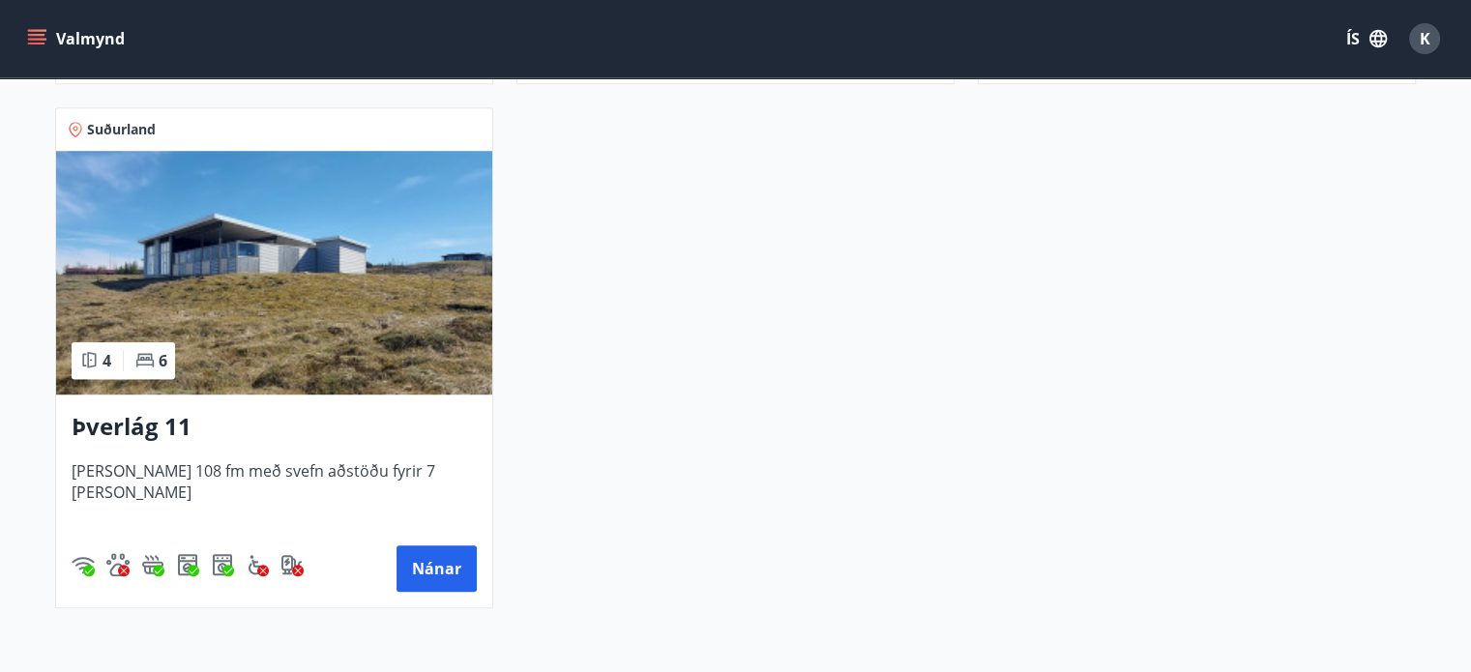
click at [149, 423] on h3 "Þverlág 11" at bounding box center [274, 427] width 405 height 35
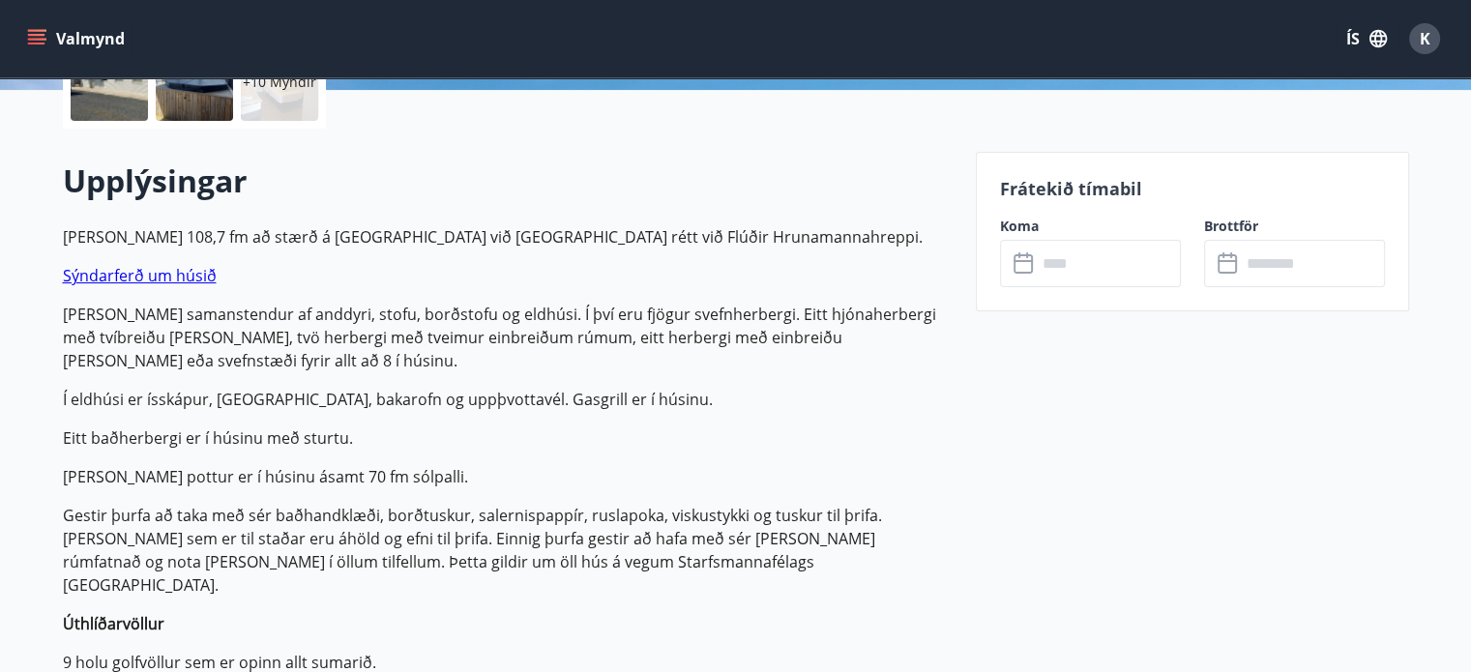
scroll to position [495, 0]
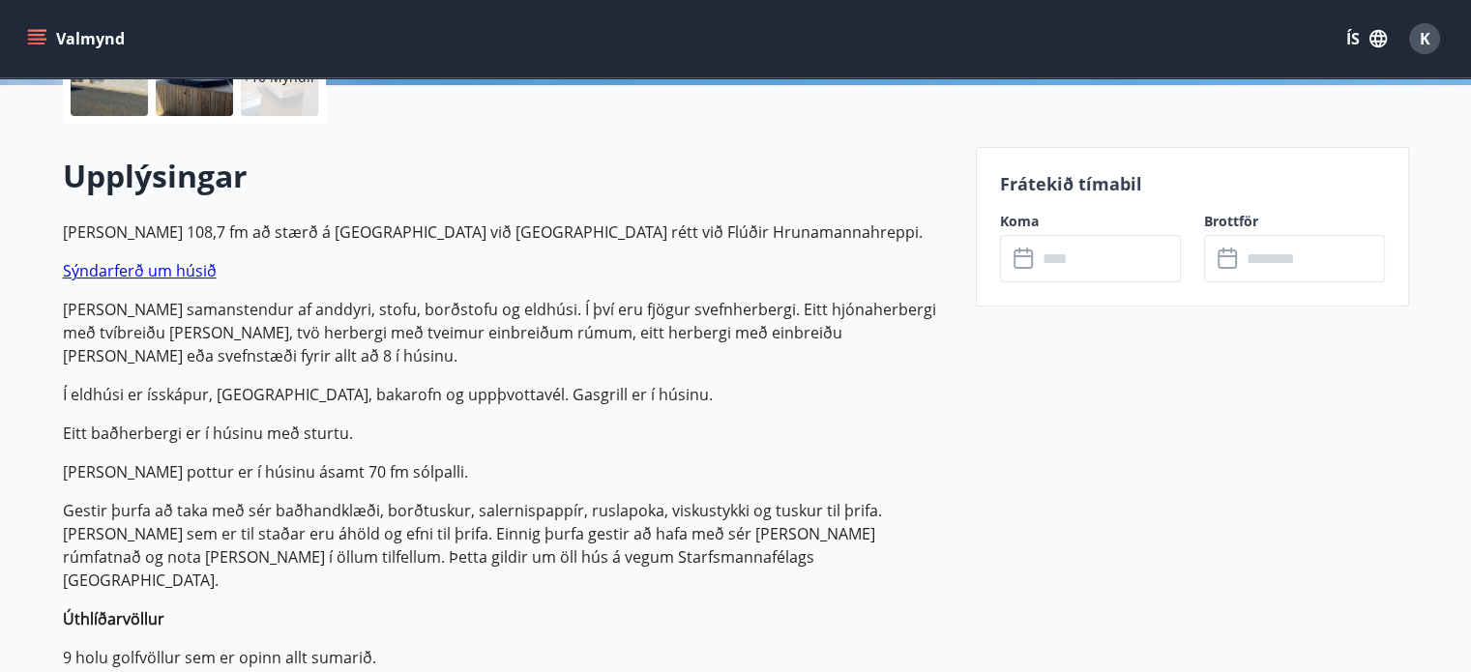
click at [1053, 253] on input "text" at bounding box center [1109, 258] width 144 height 47
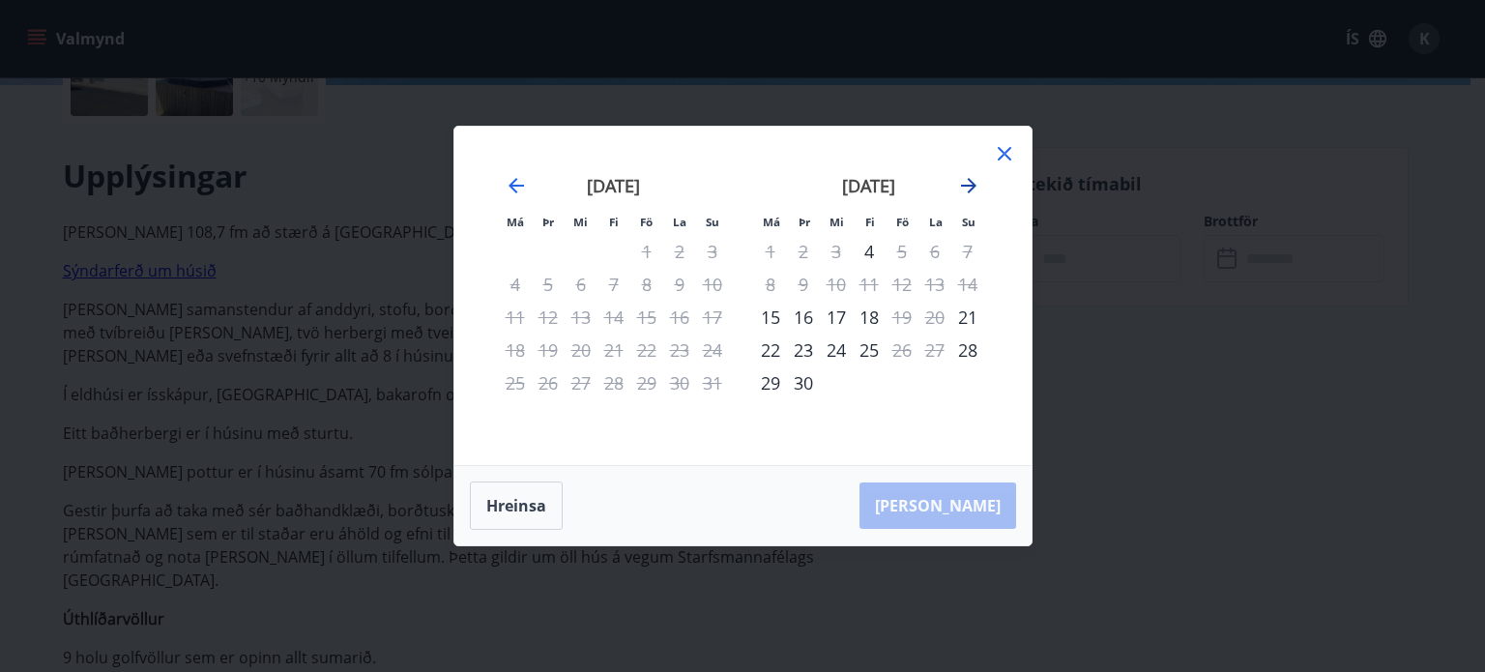
click at [973, 185] on icon "Move forward to switch to the next month." at bounding box center [968, 185] width 15 height 15
click at [1006, 151] on icon at bounding box center [1004, 153] width 23 height 23
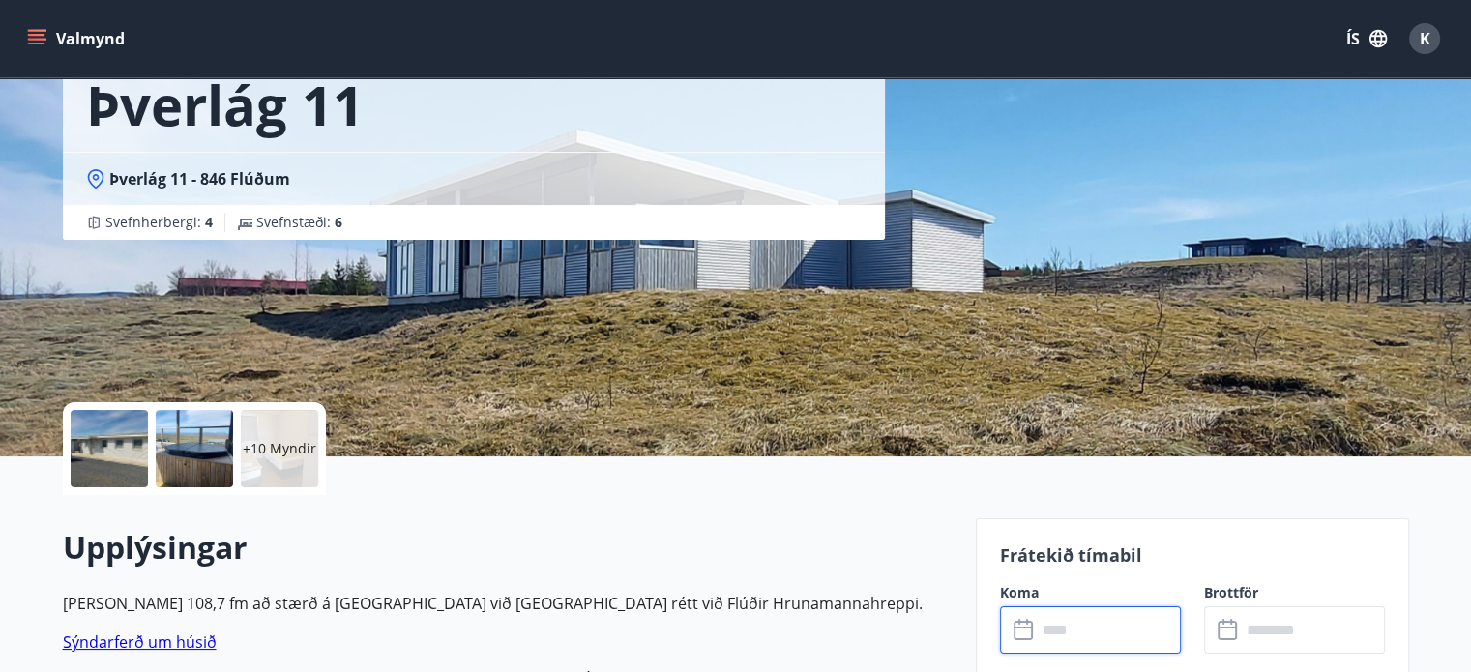
scroll to position [0, 0]
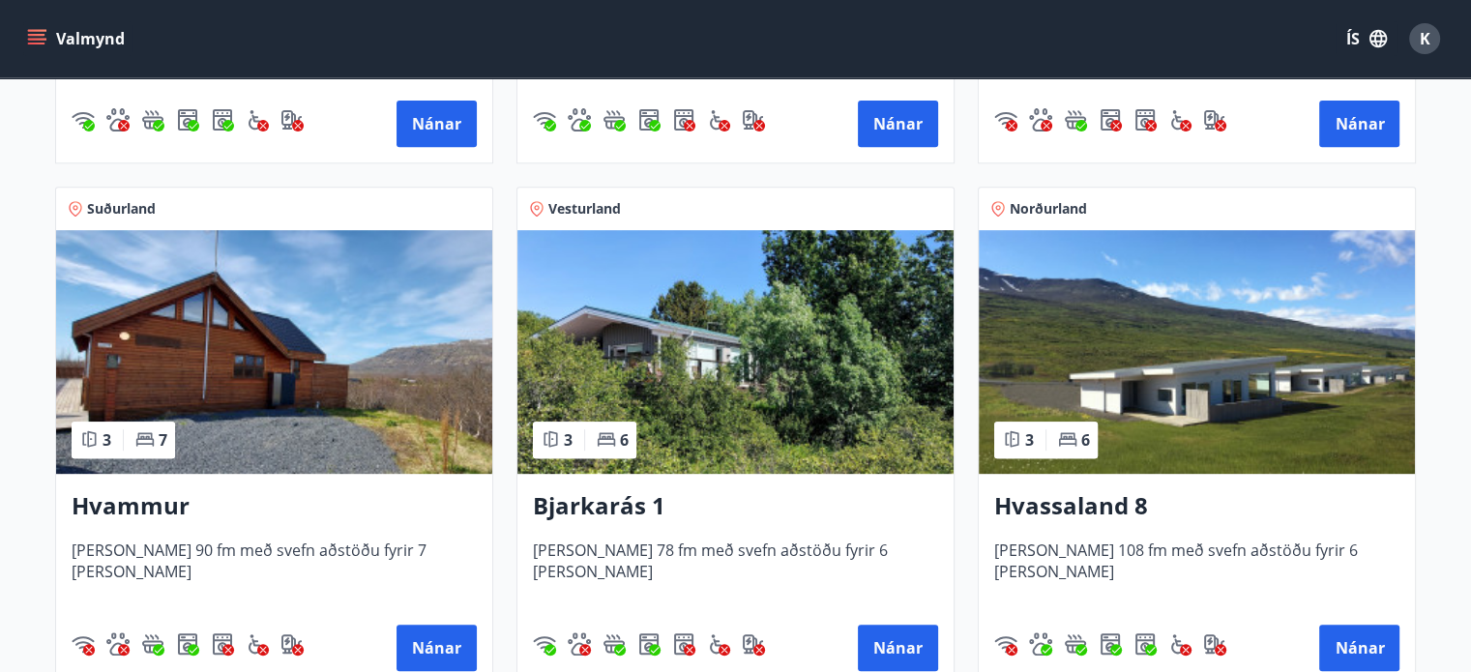
scroll to position [762, 0]
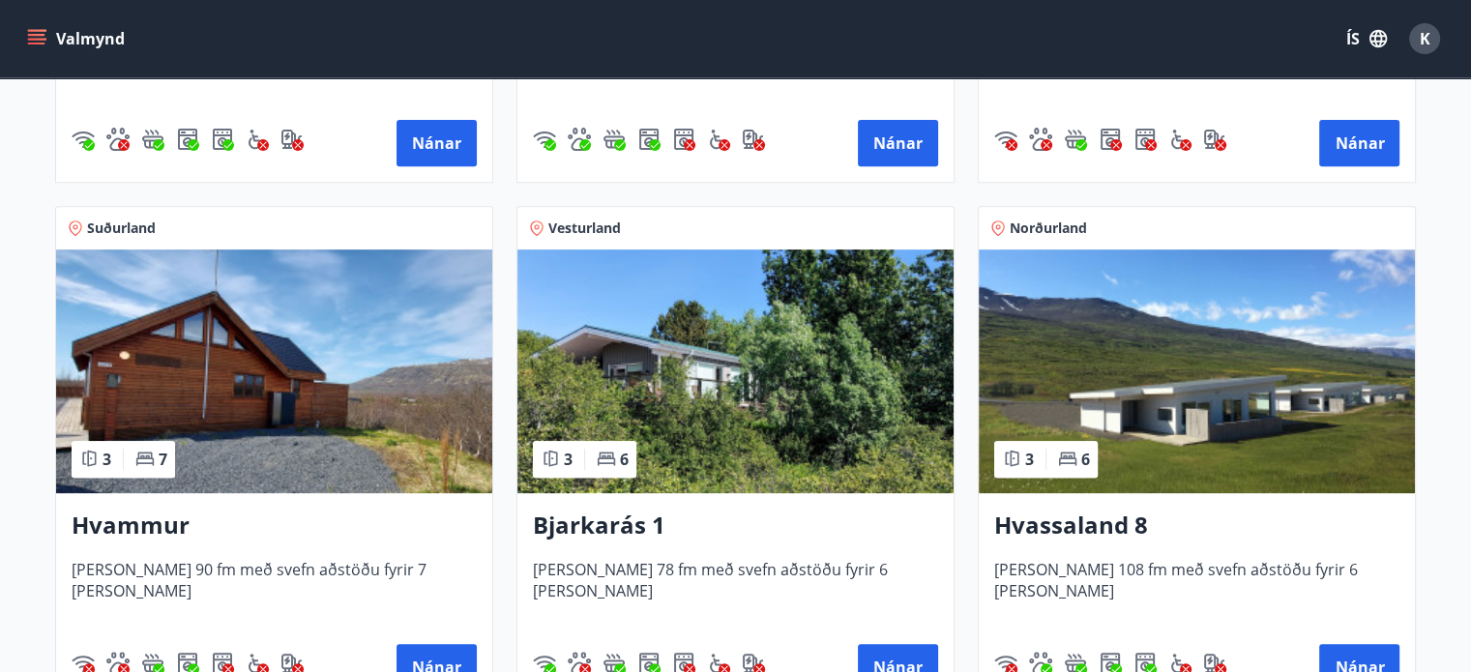
click at [612, 527] on h3 "Bjarkarás 1" at bounding box center [735, 526] width 405 height 35
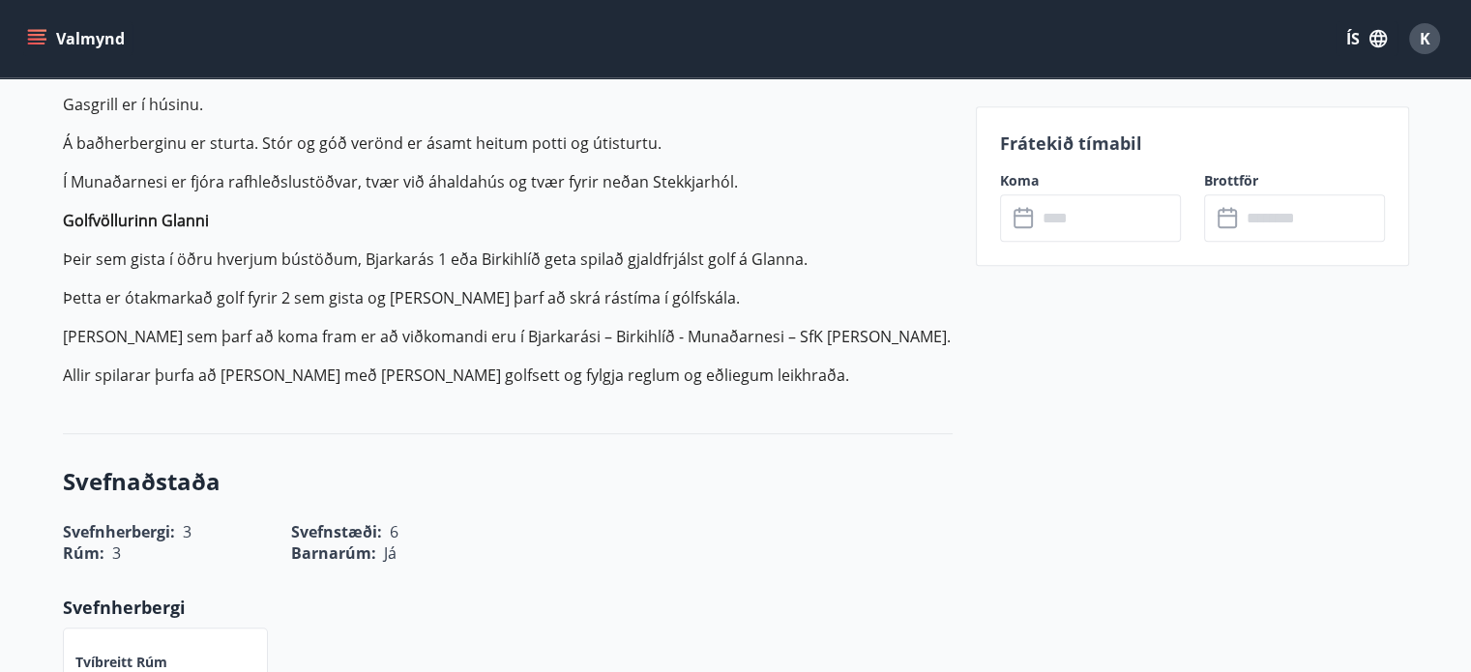
scroll to position [914, 0]
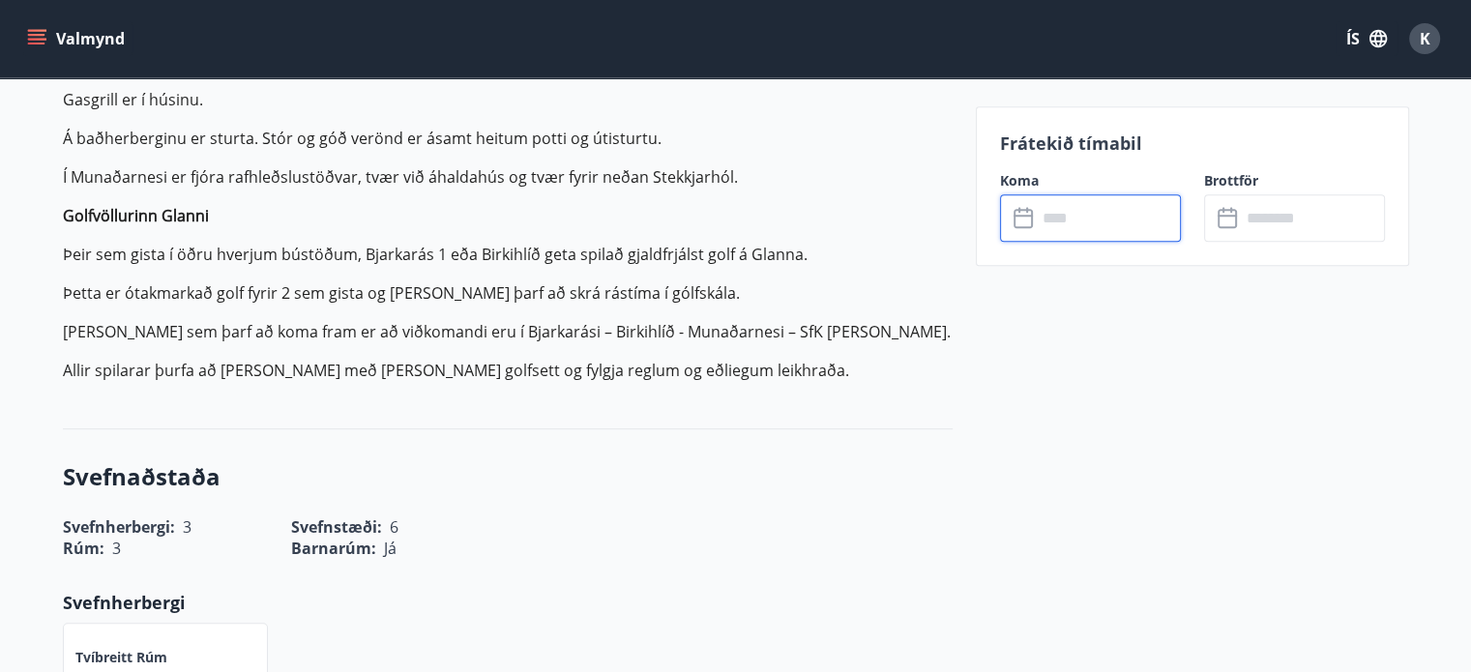
click at [1046, 215] on input "text" at bounding box center [1109, 217] width 144 height 47
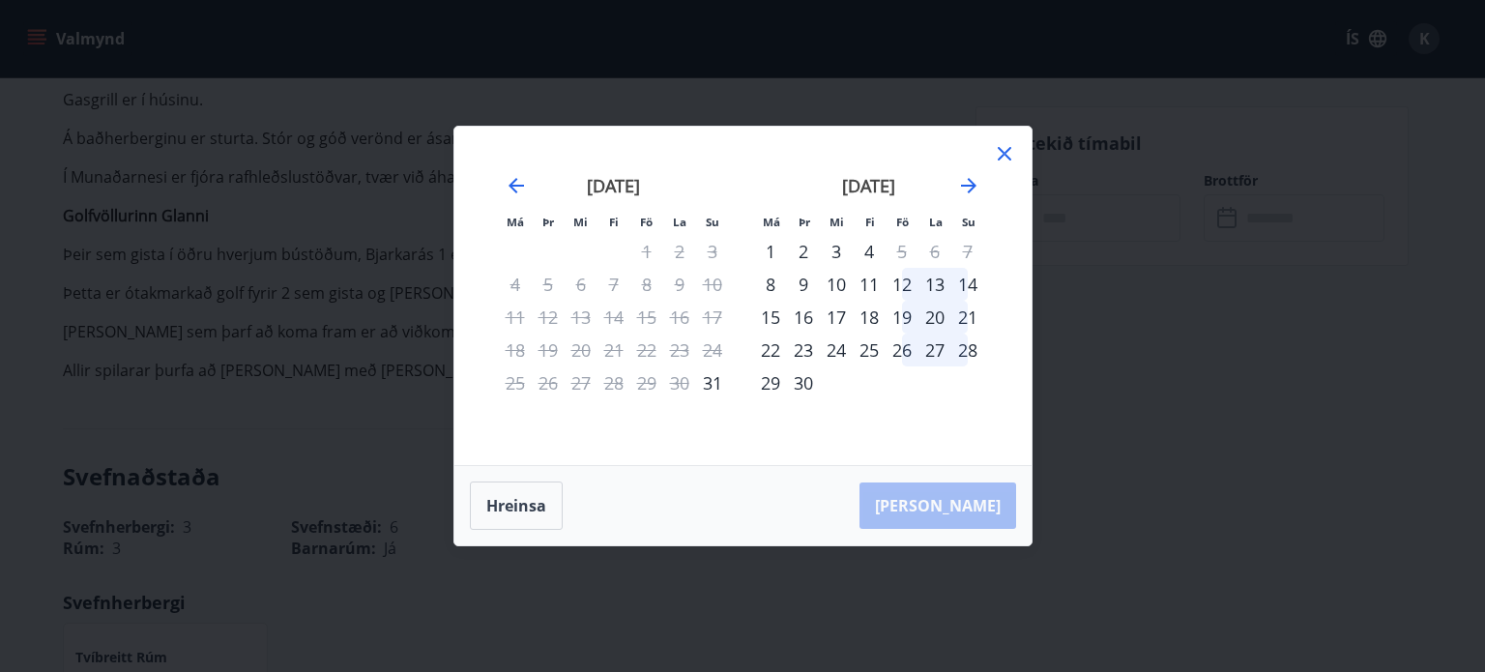
click at [901, 351] on div "26" at bounding box center [902, 350] width 33 height 33
click at [1001, 158] on icon at bounding box center [1005, 154] width 14 height 14
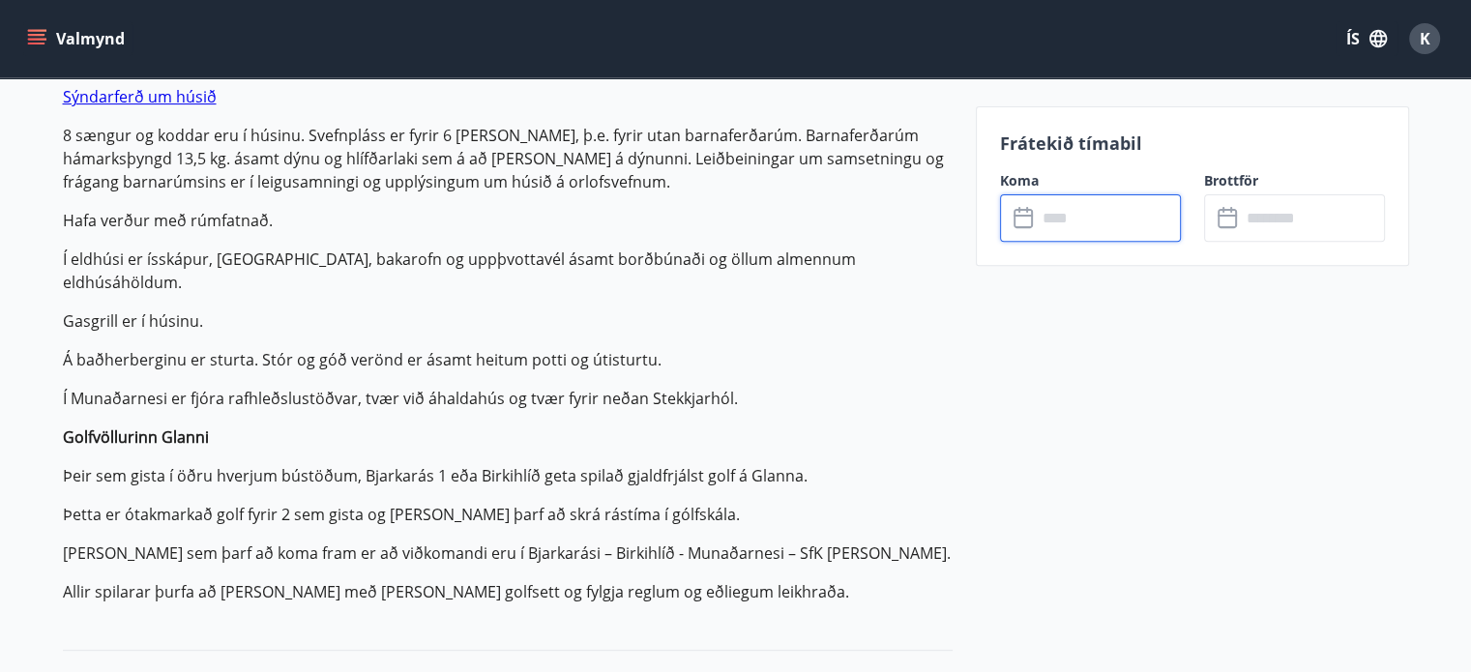
scroll to position [667, 0]
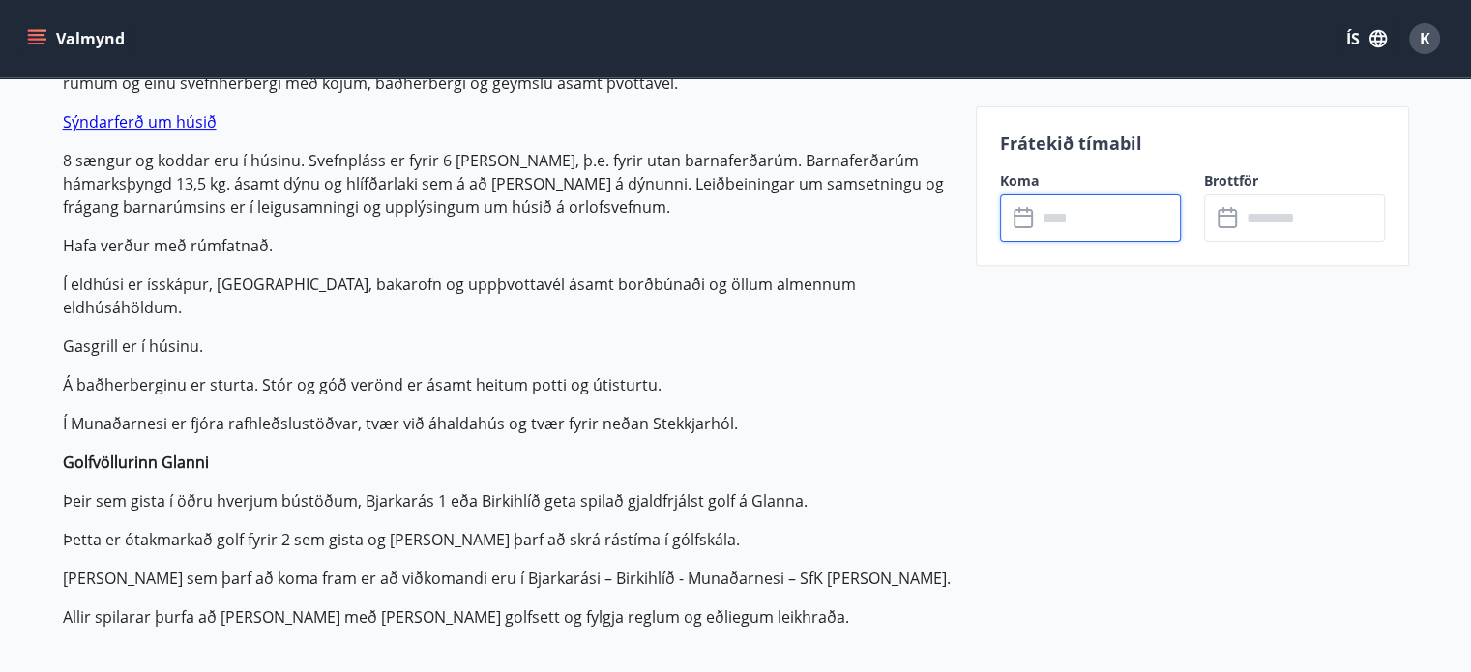
click at [1052, 226] on input "text" at bounding box center [1109, 217] width 144 height 47
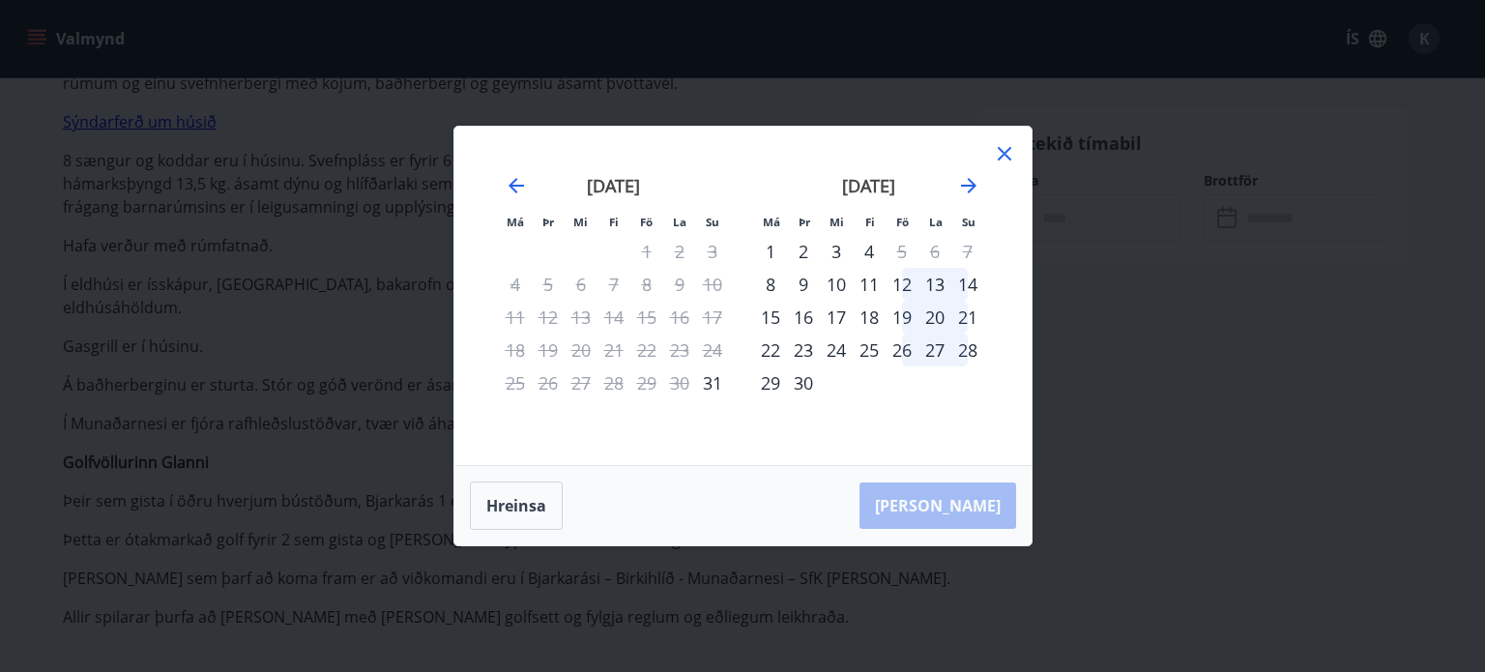
click at [1006, 151] on icon at bounding box center [1004, 153] width 23 height 23
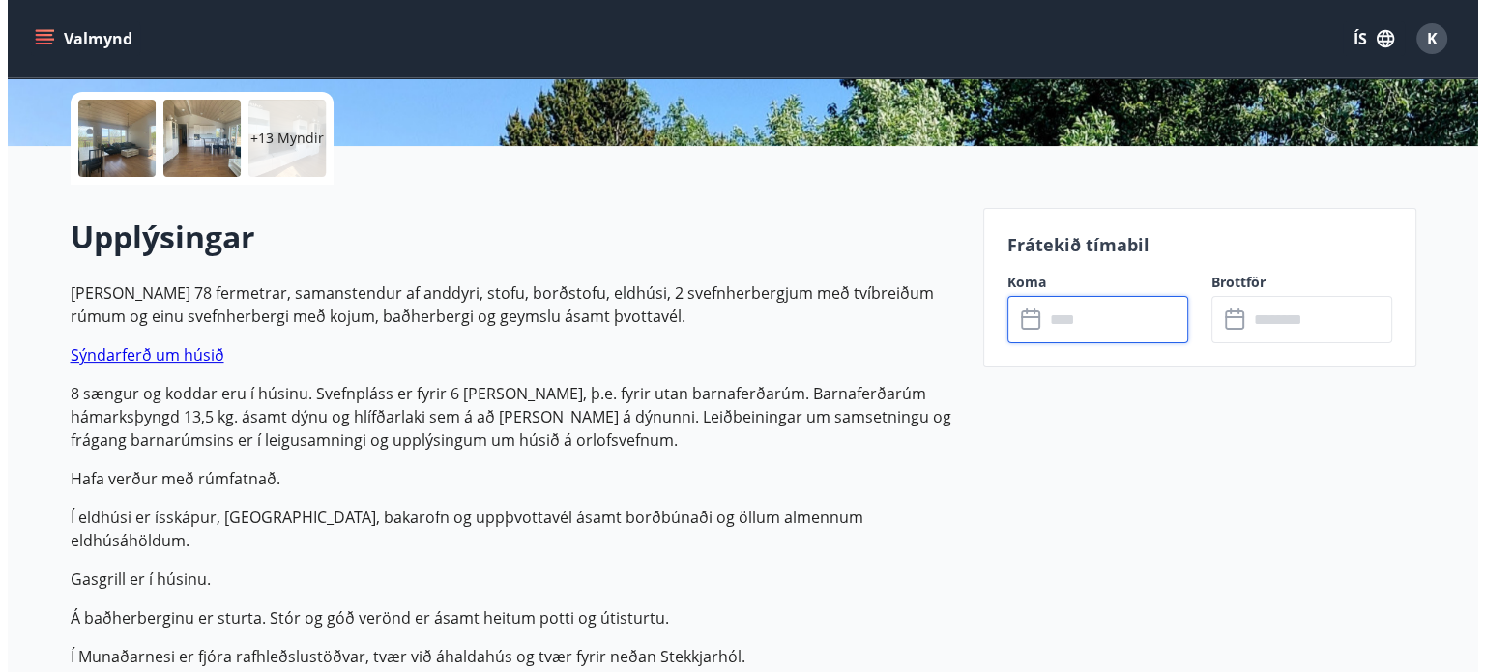
scroll to position [440, 0]
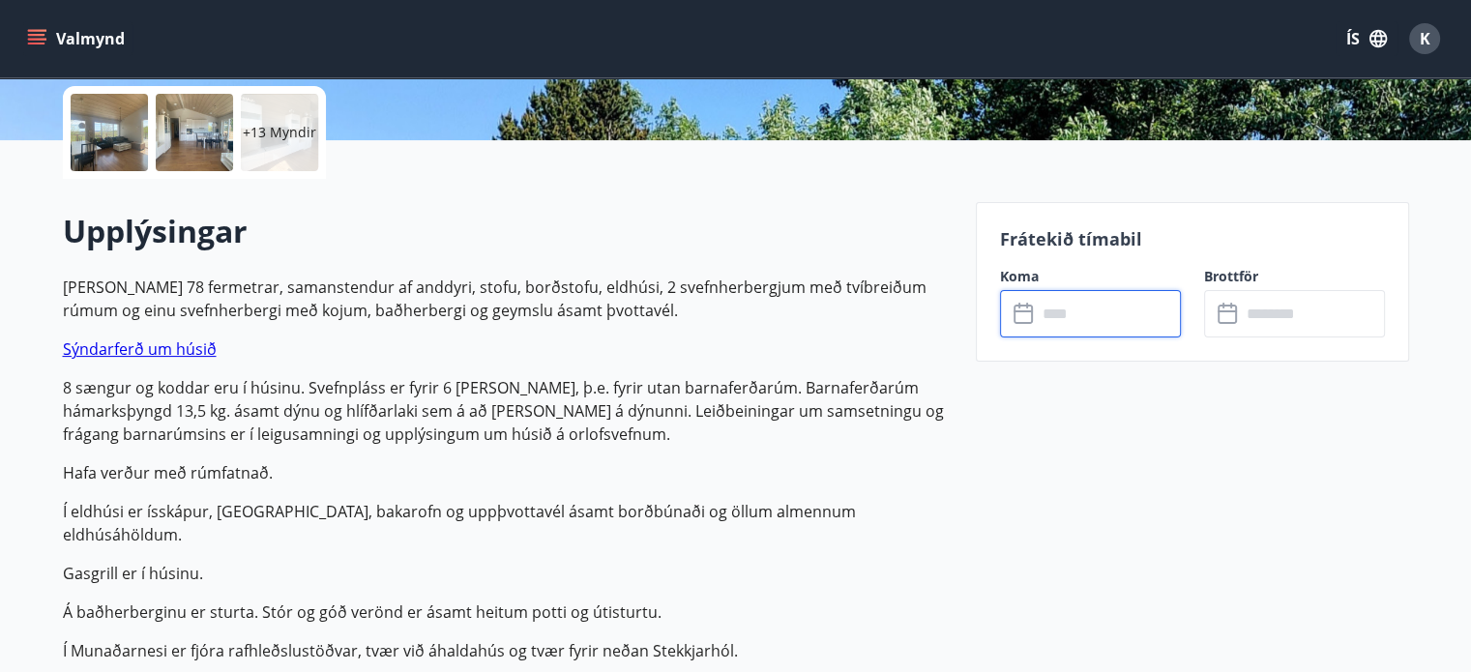
click at [1044, 320] on input "text" at bounding box center [1109, 313] width 144 height 47
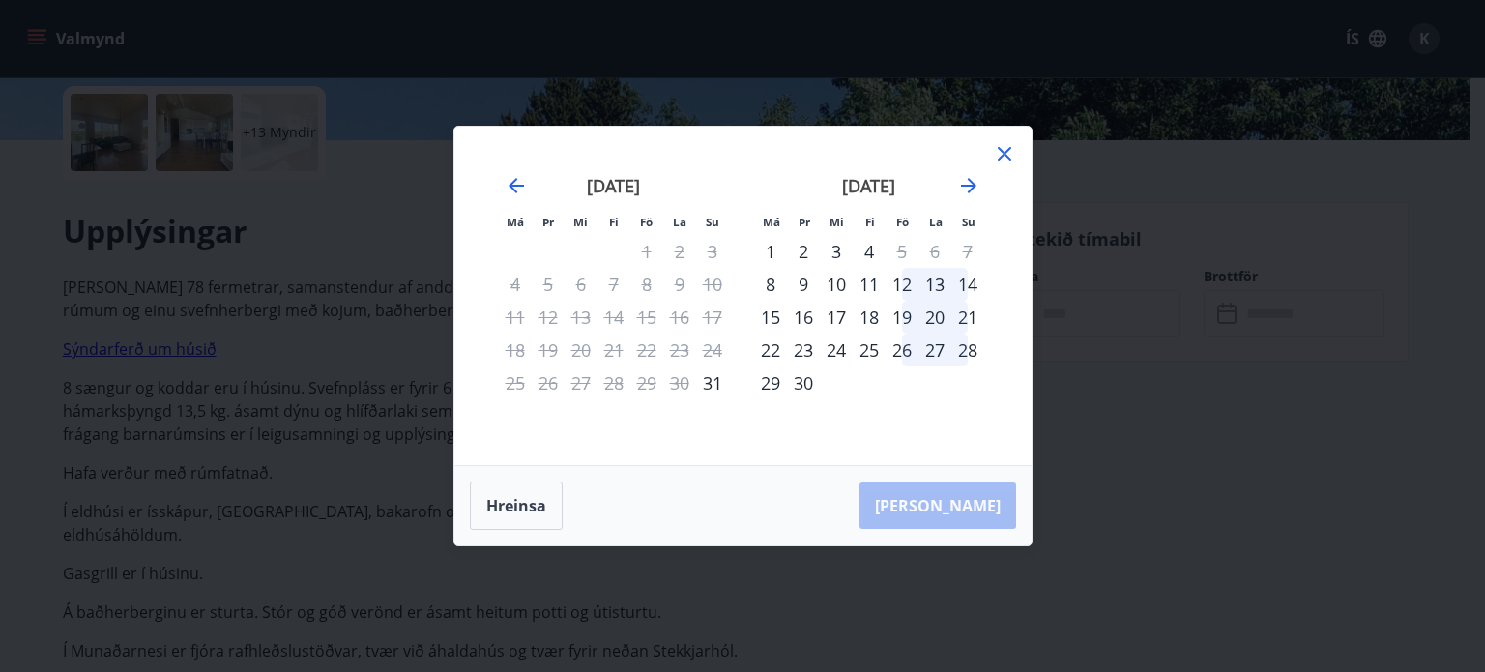
click at [802, 352] on div "23" at bounding box center [803, 350] width 33 height 33
click at [765, 386] on div "29" at bounding box center [770, 383] width 33 height 33
